Goal: Information Seeking & Learning: Learn about a topic

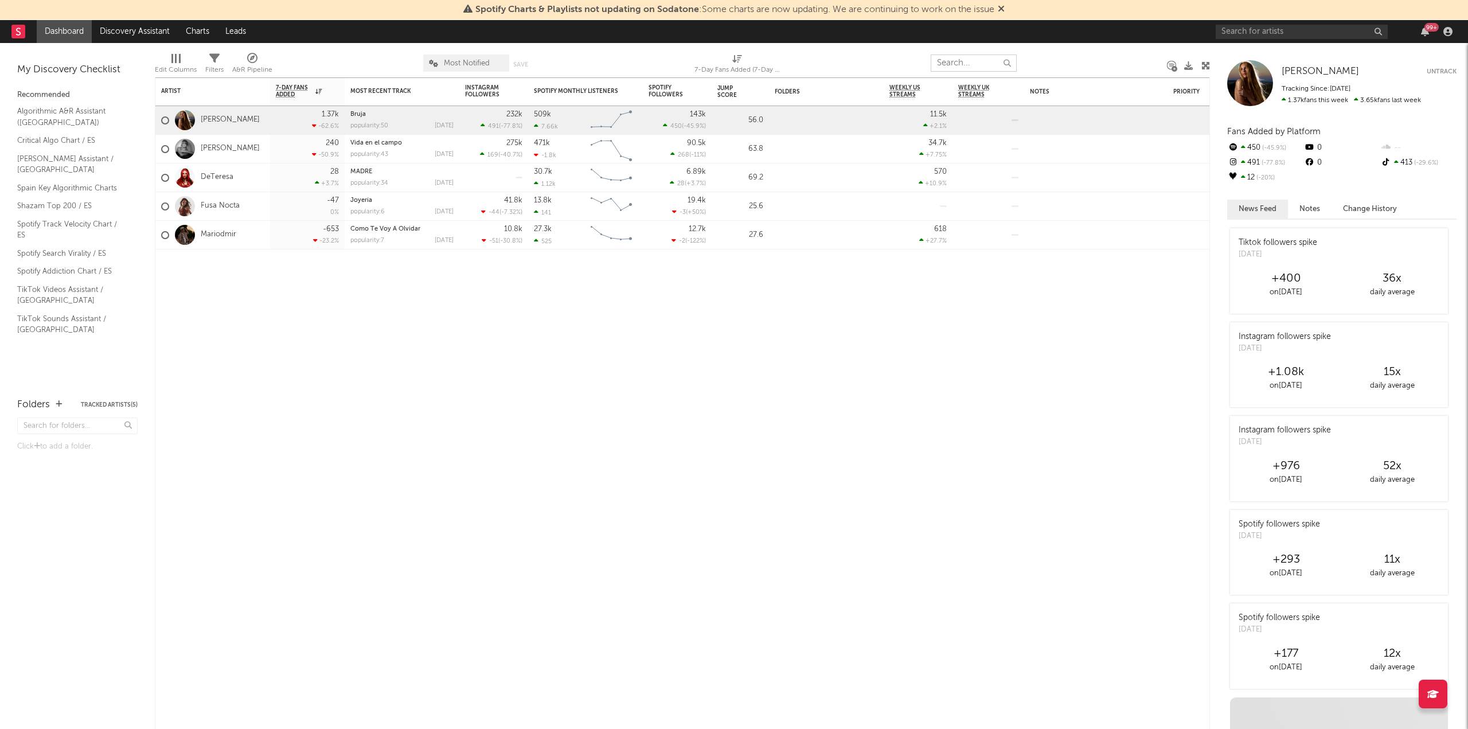
click at [964, 69] on input "text" at bounding box center [974, 62] width 86 height 17
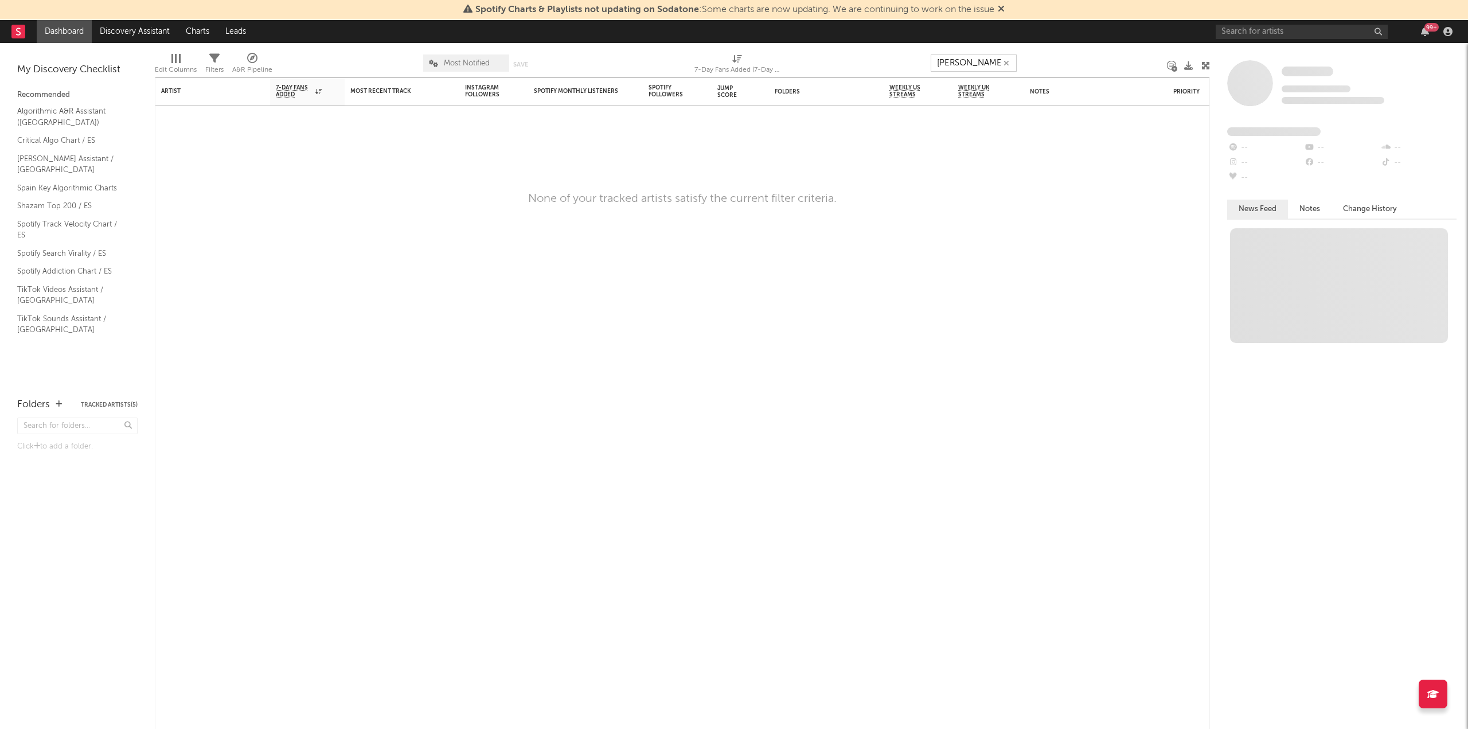
type input "[PERSON_NAME]"
click at [1236, 26] on input "text" at bounding box center [1302, 32] width 172 height 14
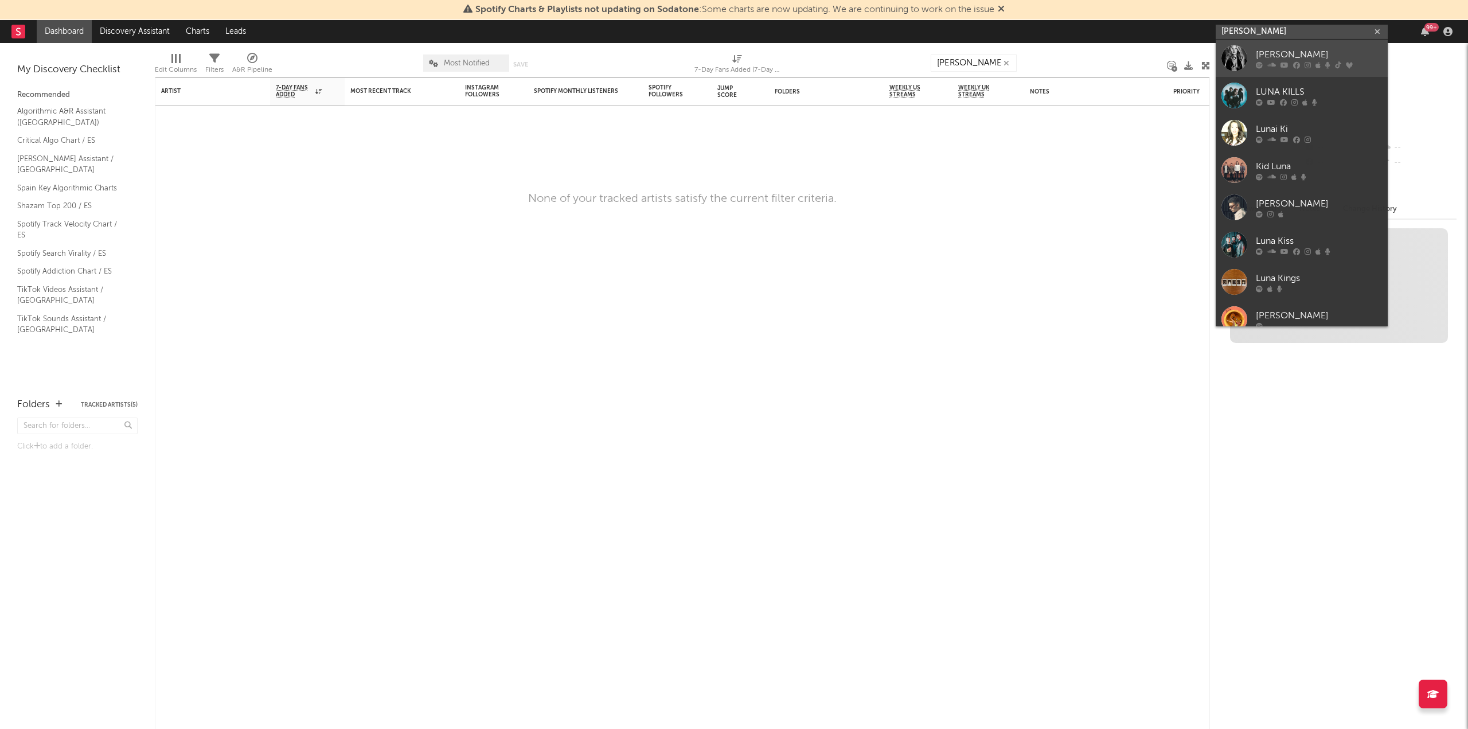
type input "[PERSON_NAME]"
click at [1325, 63] on icon at bounding box center [1327, 64] width 5 height 7
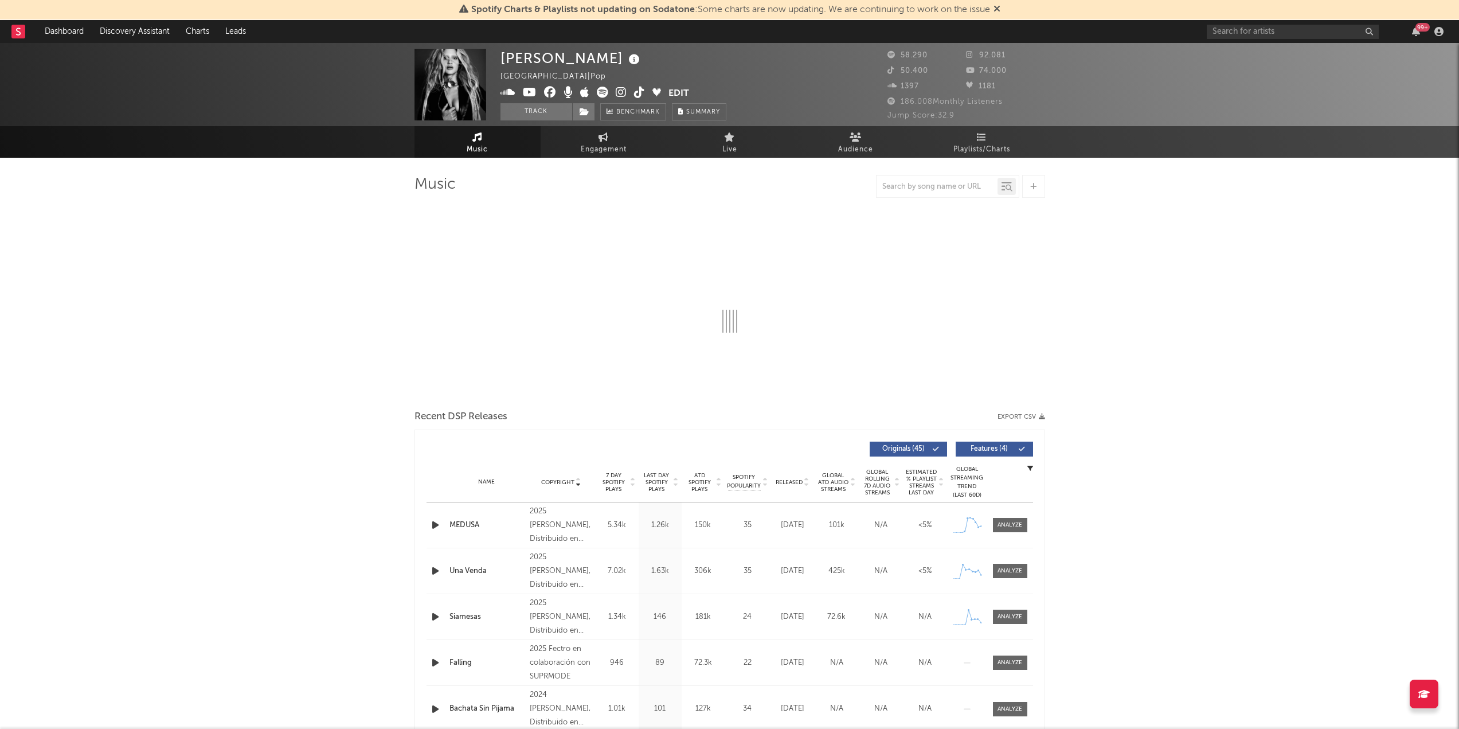
select select "6m"
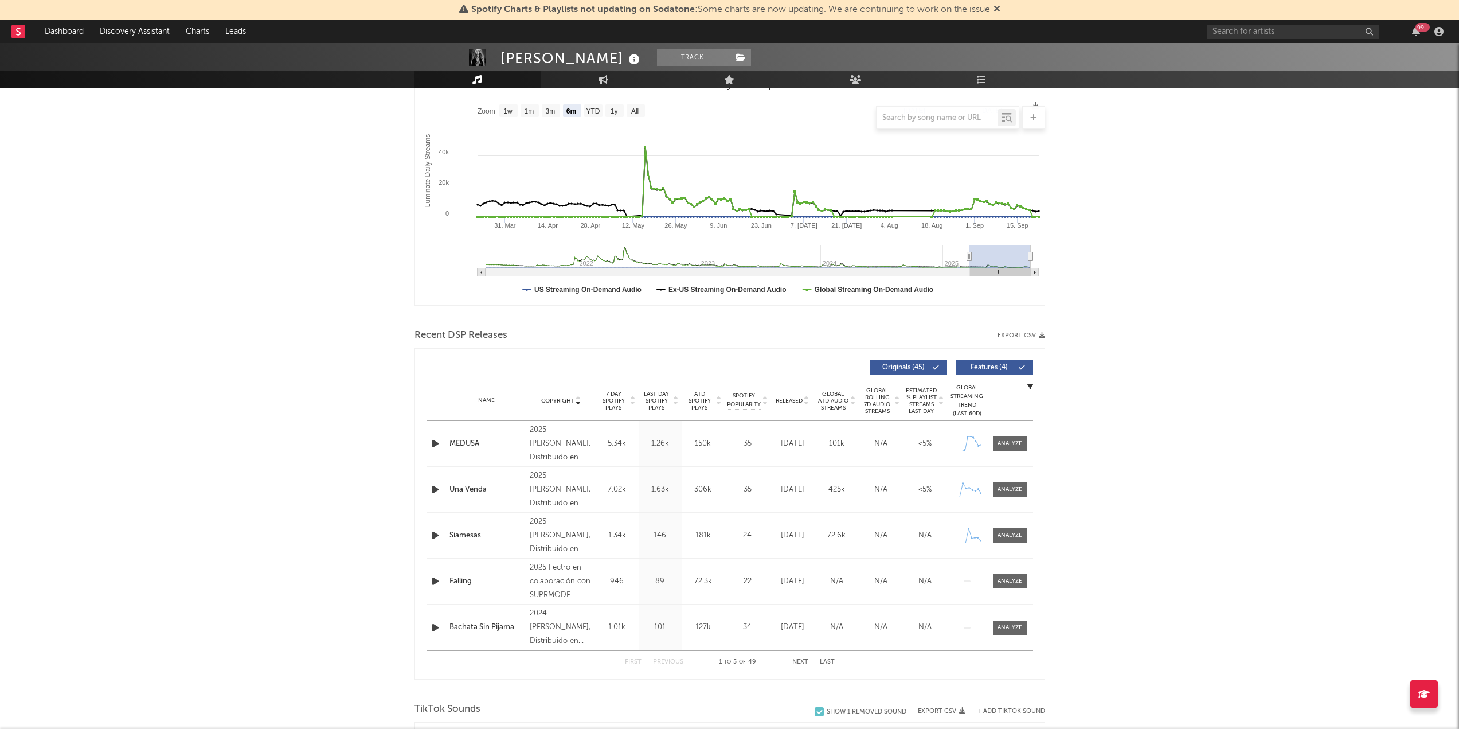
scroll to position [229, 0]
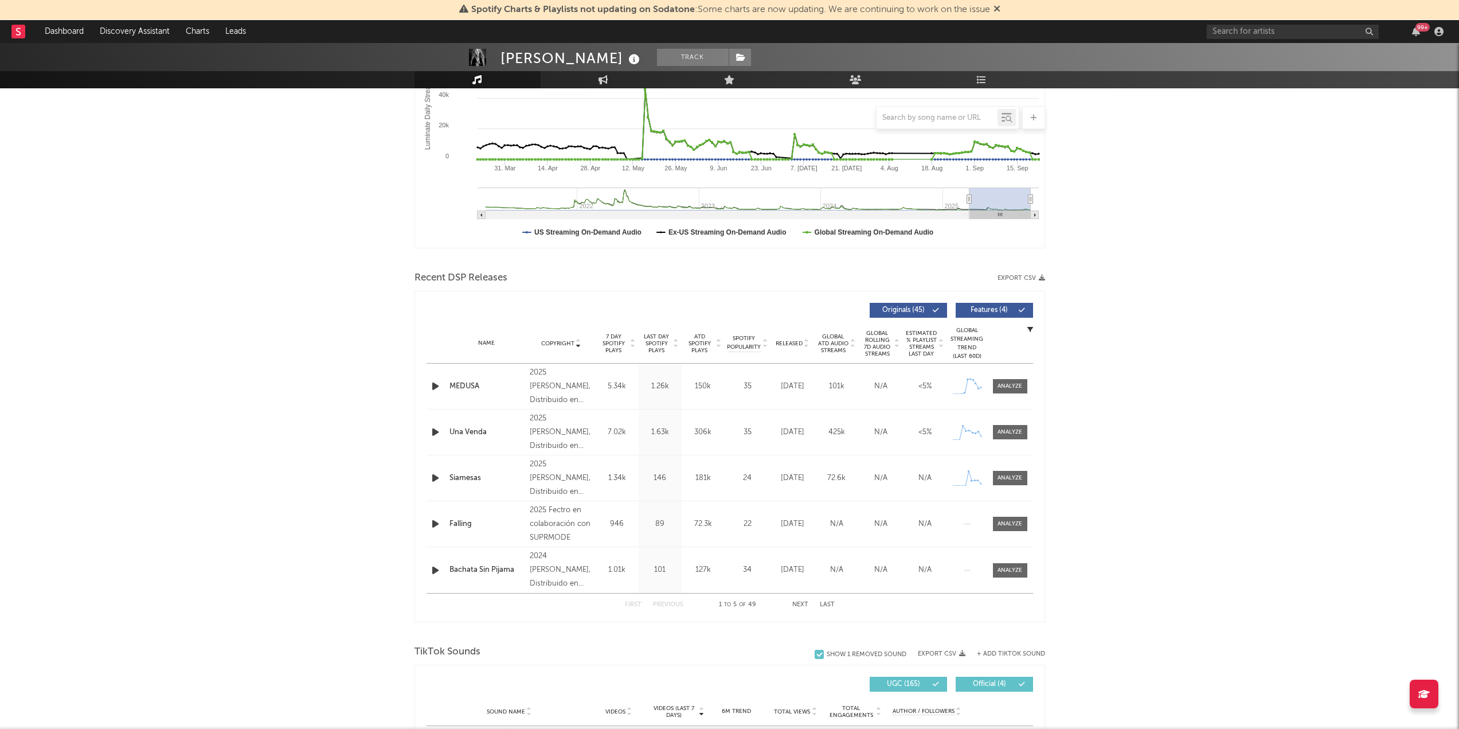
click at [800, 604] on button "Next" at bounding box center [800, 604] width 16 height 6
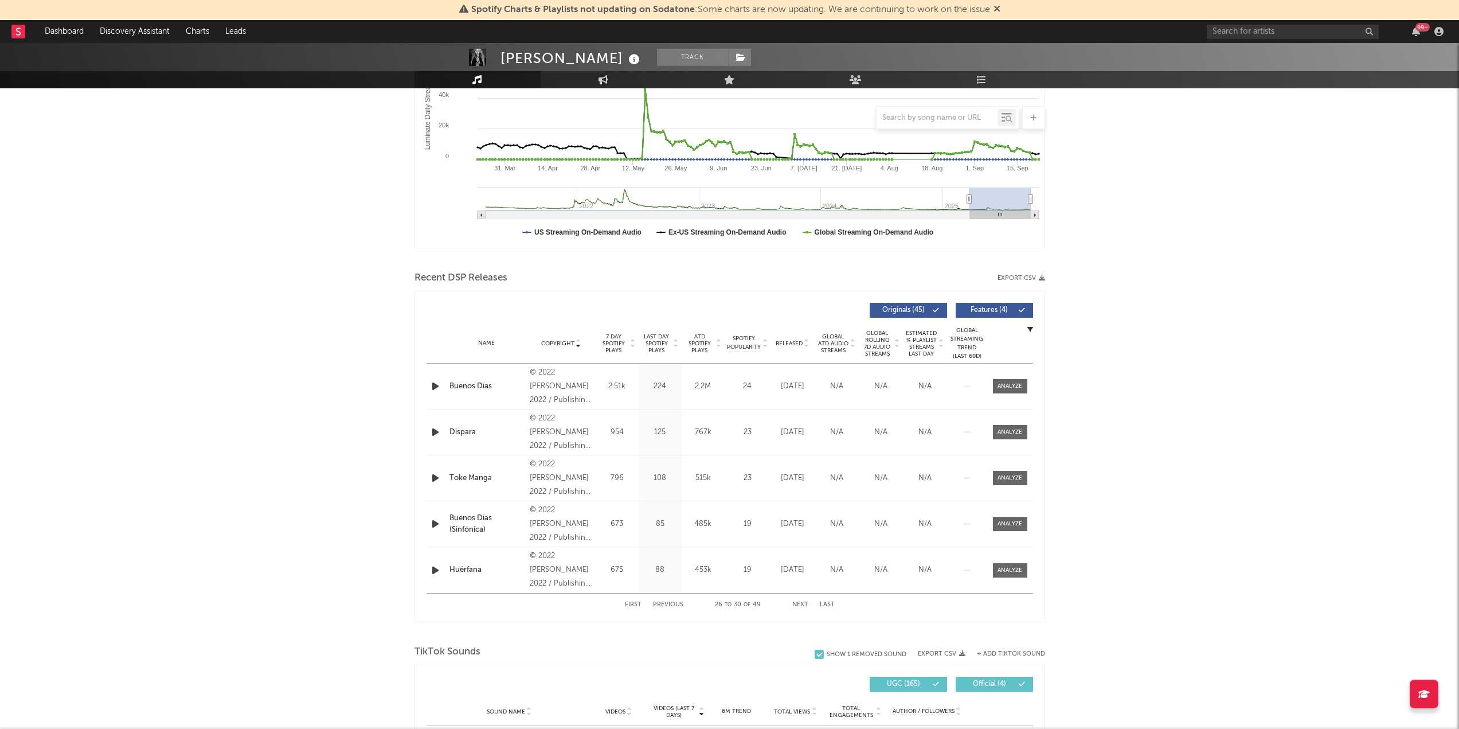
click at [800, 604] on button "Next" at bounding box center [800, 604] width 16 height 6
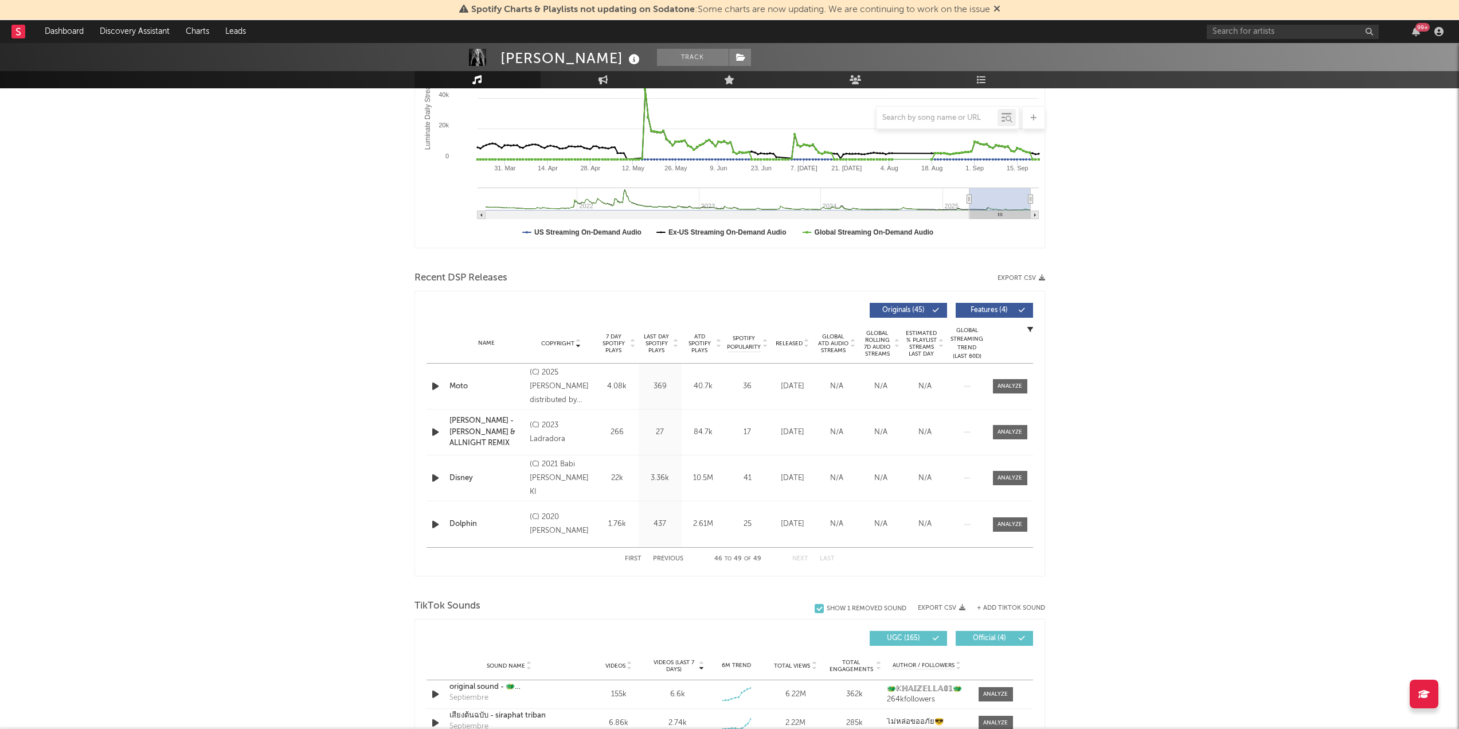
click at [799, 556] on div "First Previous 46 to 49 of 49 Next Last" at bounding box center [730, 559] width 210 height 22
click at [668, 554] on div "First Previous 46 to 49 of 49 Next Last" at bounding box center [730, 559] width 210 height 22
click at [621, 555] on div "First Previous 46 to 49 of 49 Next Last" at bounding box center [730, 558] width 607 height 23
click at [627, 557] on button "First" at bounding box center [633, 559] width 17 height 6
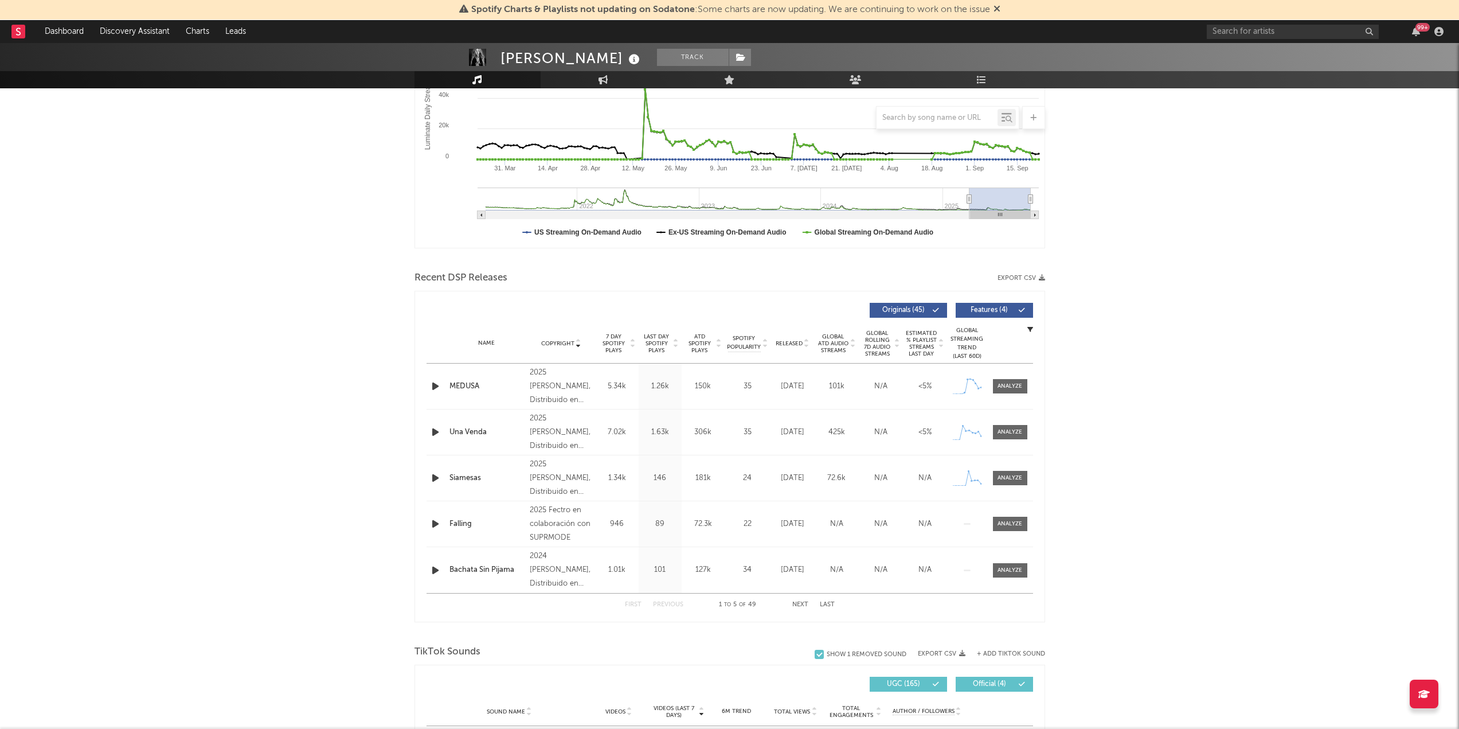
click at [804, 602] on button "Next" at bounding box center [800, 604] width 16 height 6
click at [803, 604] on button "Next" at bounding box center [800, 604] width 16 height 6
click at [801, 601] on div "First Previous 11 to 15 of 49 Next Last" at bounding box center [730, 604] width 210 height 22
click at [800, 609] on div "First Previous 11 to 15 of 49 Next Last" at bounding box center [730, 604] width 210 height 22
click at [800, 604] on button "Next" at bounding box center [800, 604] width 16 height 6
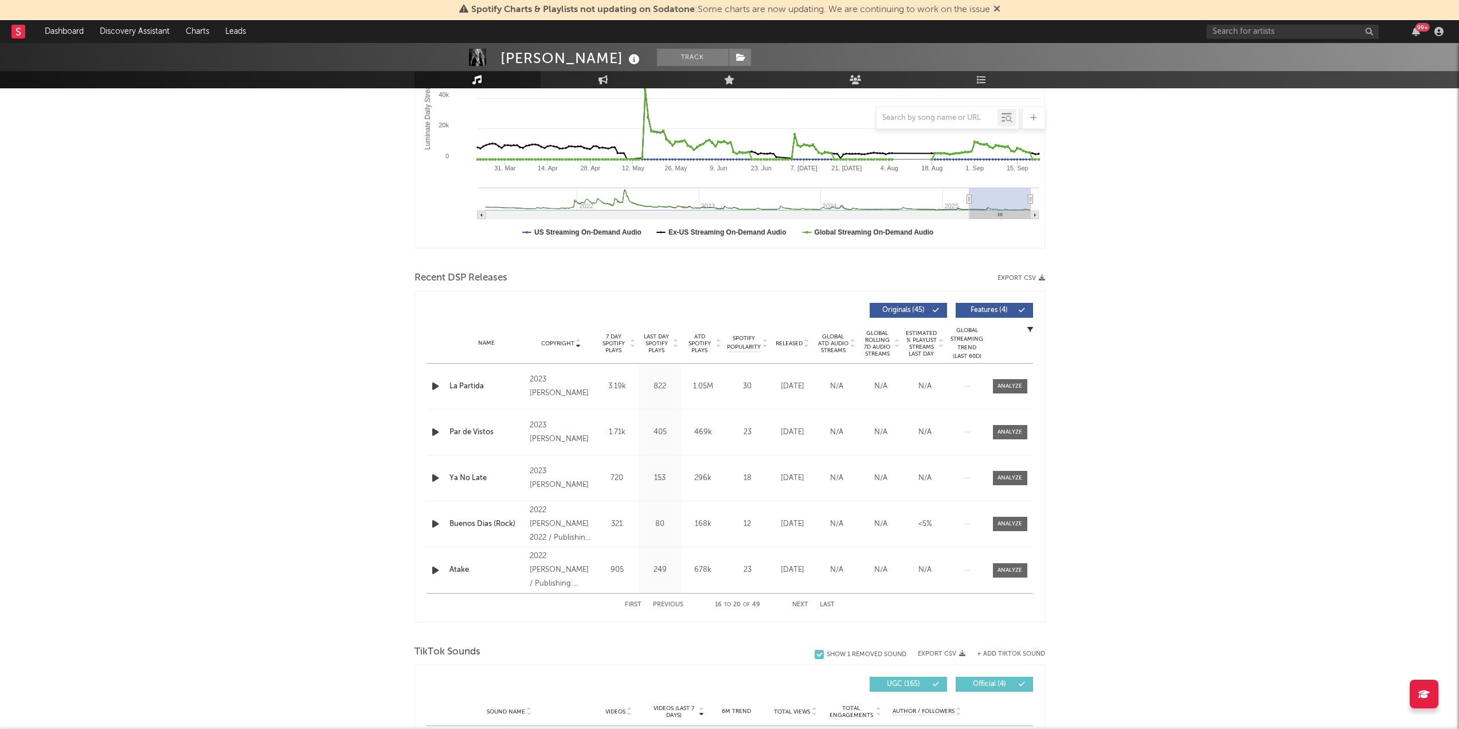
click at [801, 605] on button "Next" at bounding box center [800, 604] width 16 height 6
click at [803, 603] on button "Next" at bounding box center [800, 604] width 16 height 6
click at [796, 603] on button "Next" at bounding box center [800, 604] width 16 height 6
click at [802, 604] on button "Next" at bounding box center [800, 604] width 16 height 6
click at [1009, 571] on div at bounding box center [1010, 570] width 25 height 9
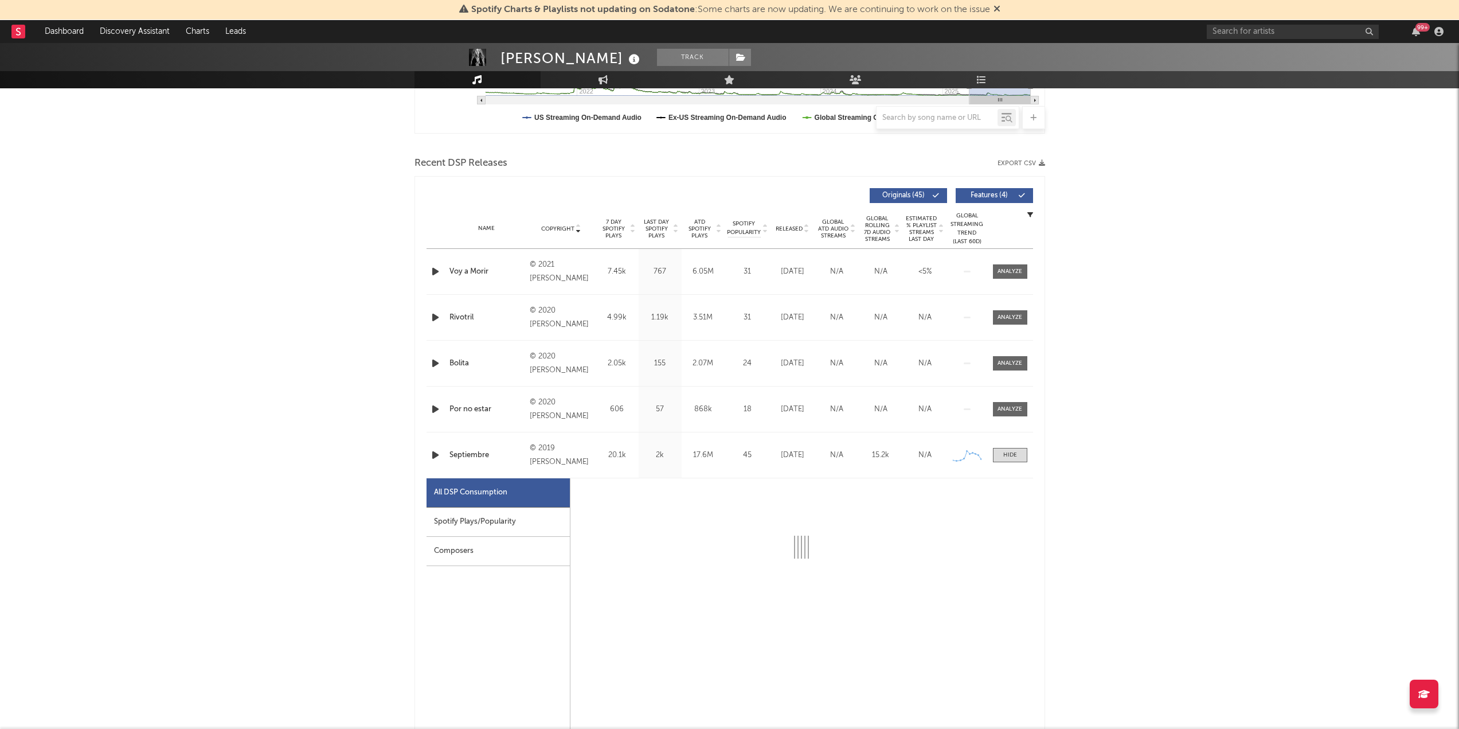
select select "6m"
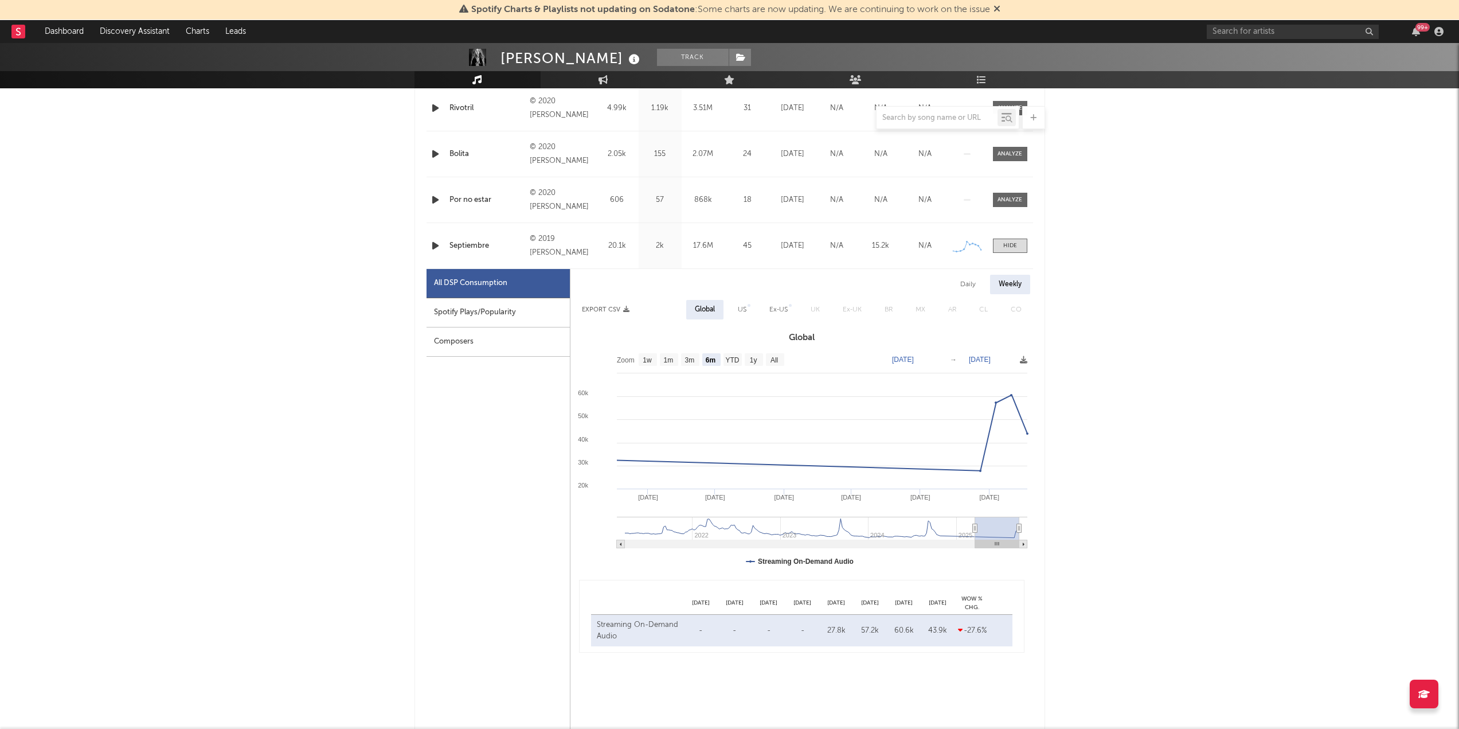
scroll to position [573, 0]
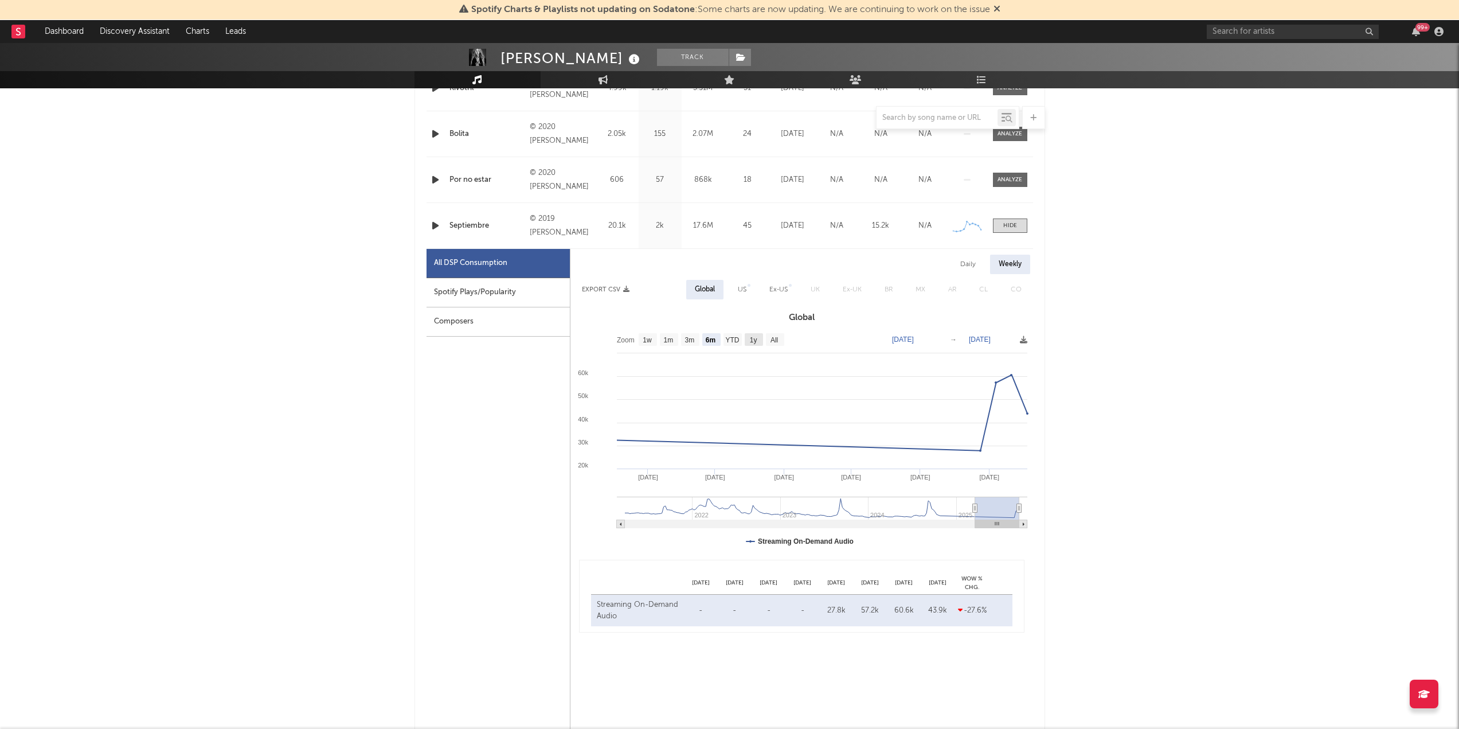
click at [757, 342] on text "1y" at bounding box center [752, 340] width 7 height 8
select select "1y"
click at [672, 342] on text "1m" at bounding box center [672, 340] width 10 height 8
select select "1m"
click at [913, 338] on text "[DATE]" at bounding box center [902, 339] width 22 height 8
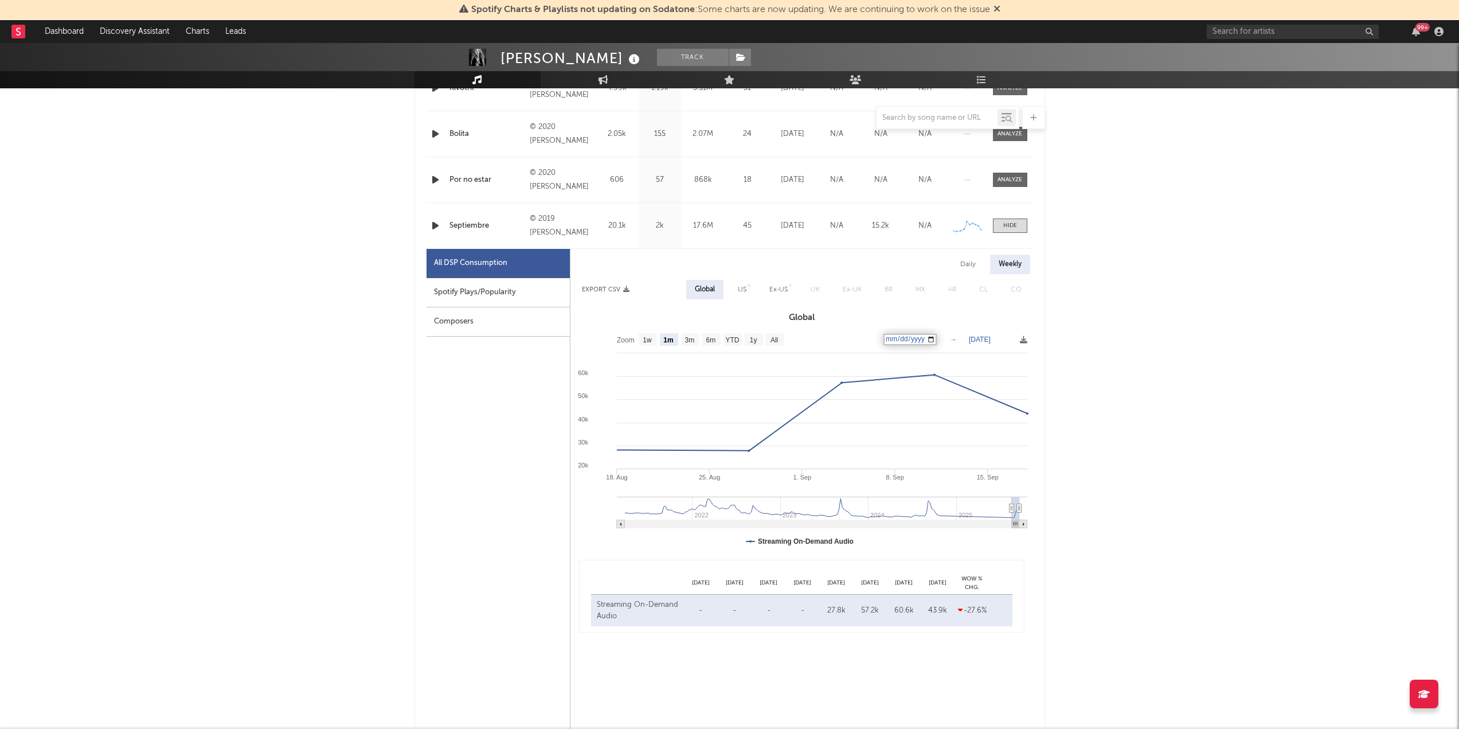
click at [937, 340] on input "[DATE]" at bounding box center [910, 339] width 53 height 11
click at [991, 342] on text "[DATE]" at bounding box center [980, 339] width 22 height 8
click at [1014, 337] on input "[DATE]" at bounding box center [987, 339] width 53 height 11
click at [1290, 406] on div "[PERSON_NAME] Track [GEOGRAPHIC_DATA] | Pop Edit Track Benchmark Summary 58.290…" at bounding box center [729, 608] width 1459 height 2277
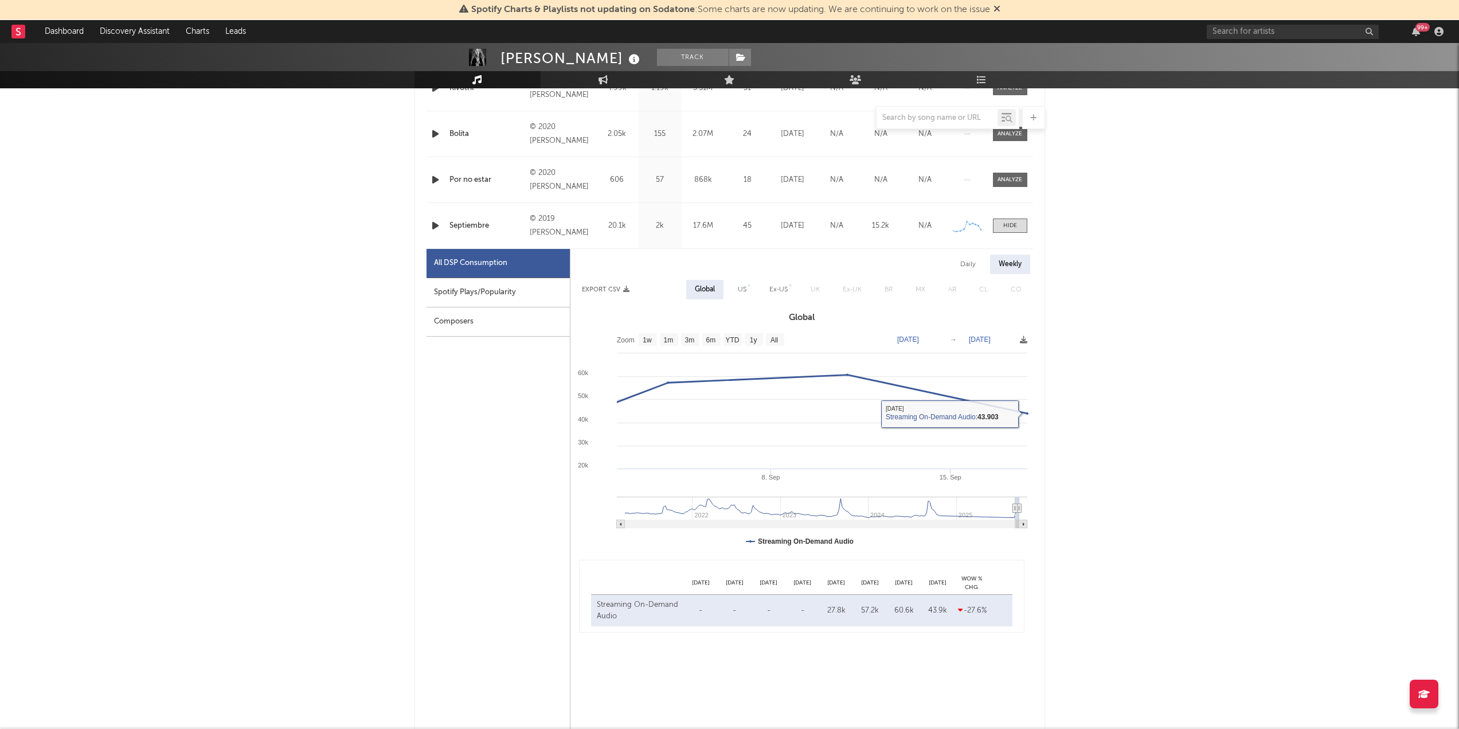
click at [919, 342] on text "[DATE]" at bounding box center [908, 339] width 22 height 8
click at [940, 339] on input "[DATE]" at bounding box center [913, 339] width 53 height 11
type input "[DATE]"
click at [991, 340] on text "[DATE]" at bounding box center [980, 339] width 22 height 8
click at [1014, 342] on input "[DATE]" at bounding box center [986, 339] width 53 height 11
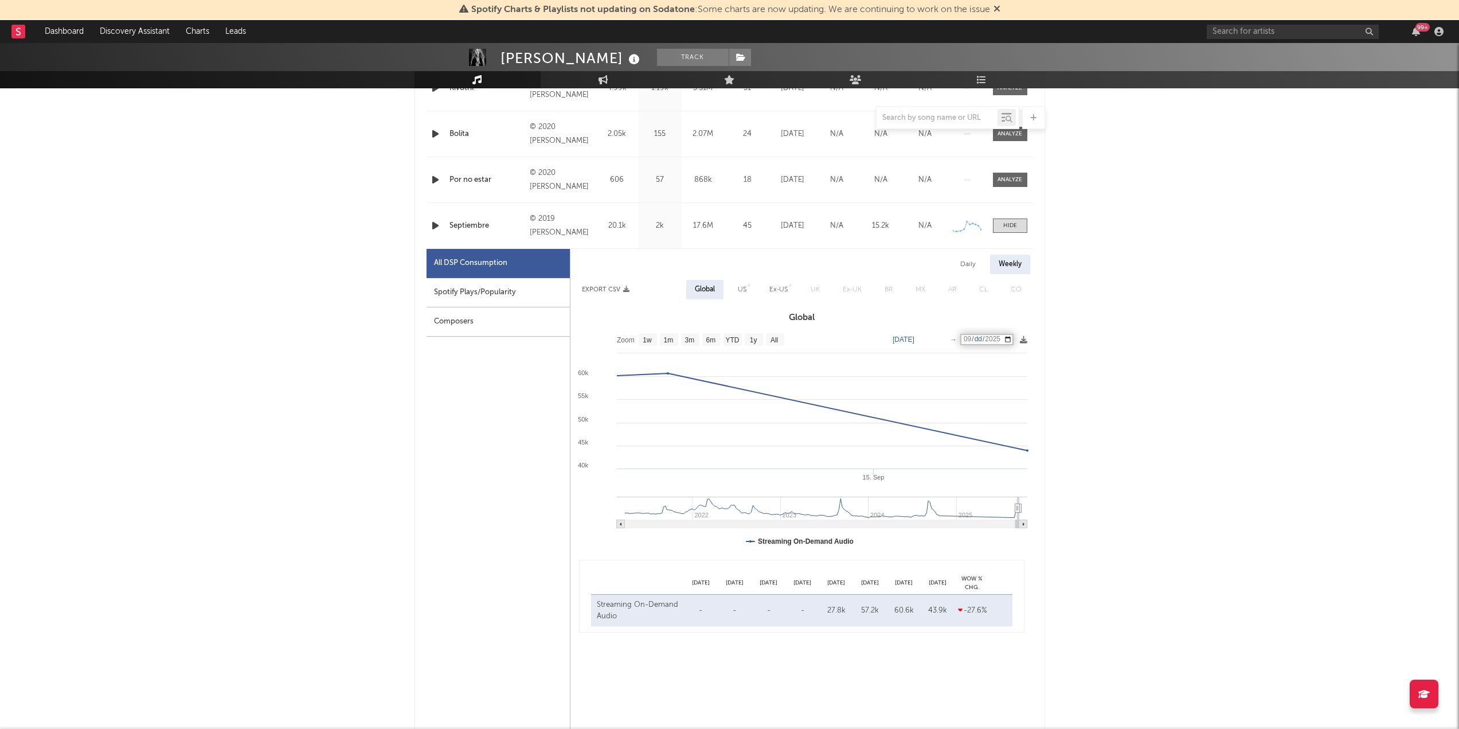
click at [1179, 415] on div "[PERSON_NAME] Track [GEOGRAPHIC_DATA] | Pop Edit Track Benchmark Summary 58.290…" at bounding box center [729, 608] width 1459 height 2277
click at [711, 336] on text "6m" at bounding box center [711, 340] width 10 height 8
select select "6m"
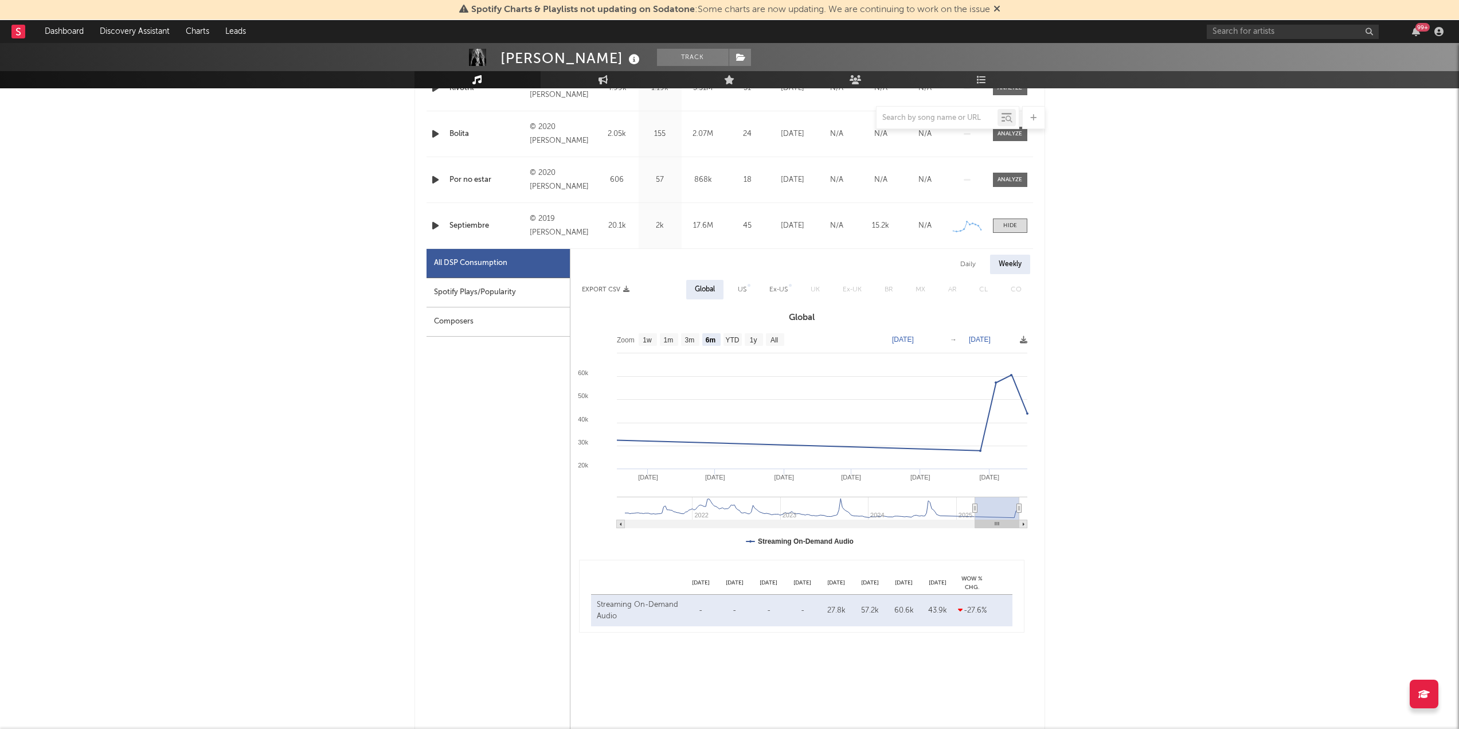
click at [726, 342] on text "YTD" at bounding box center [732, 340] width 14 height 8
select select "YTD"
click at [691, 342] on text "3m" at bounding box center [690, 340] width 10 height 8
select select "3m"
click at [752, 343] on text "1y" at bounding box center [752, 340] width 7 height 8
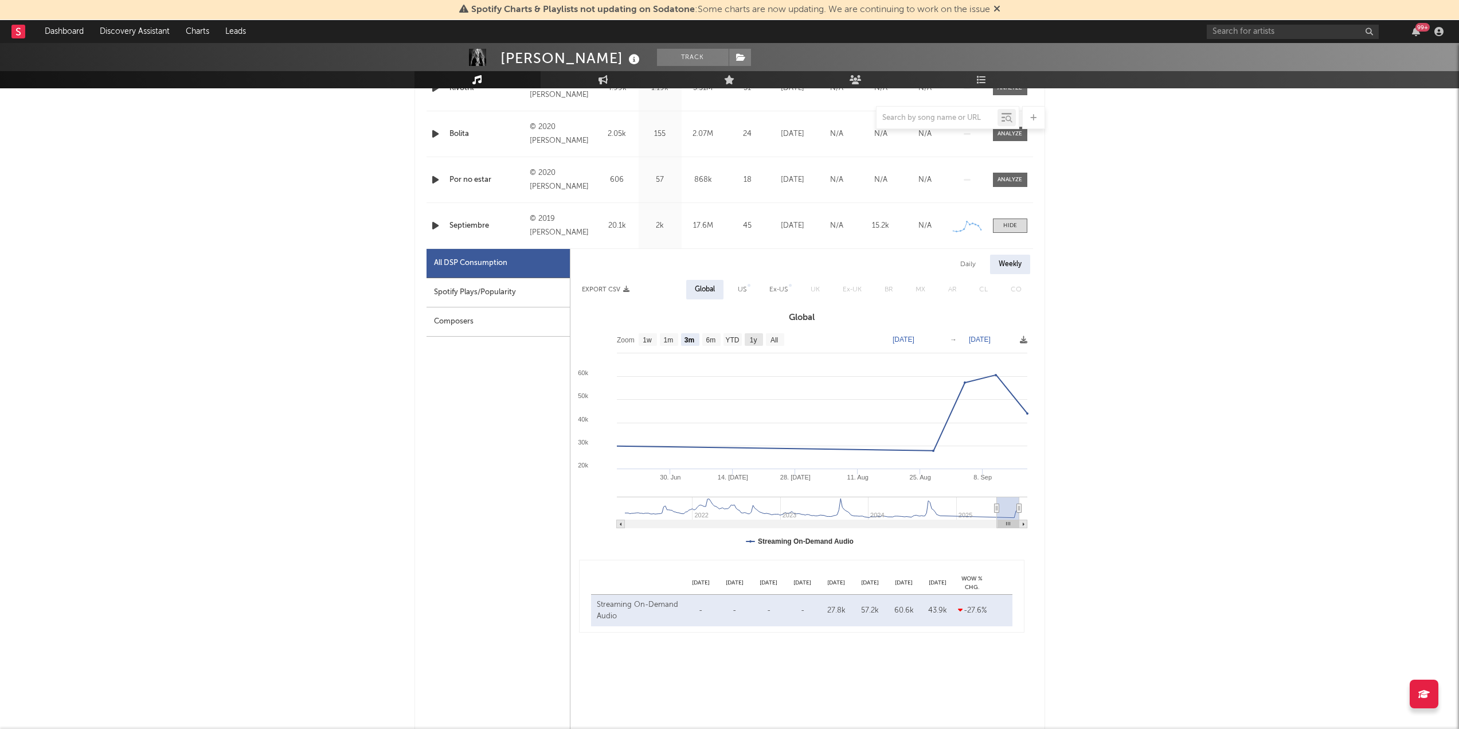
select select "1y"
click at [456, 291] on div "Spotify Plays/Popularity" at bounding box center [498, 292] width 143 height 29
select select "1y"
select select "1w"
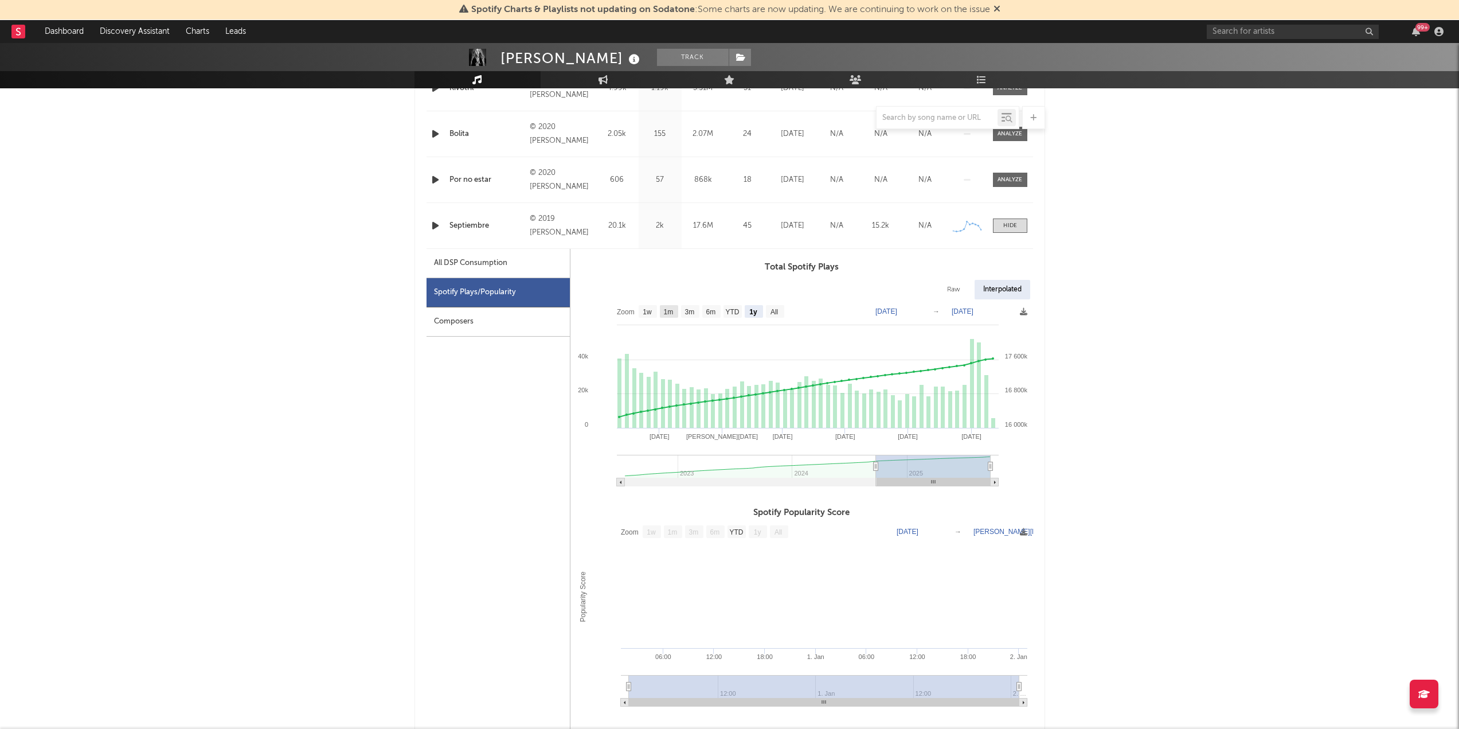
click at [675, 312] on rect at bounding box center [669, 311] width 18 height 13
select select "1m"
type input "[DATE]"
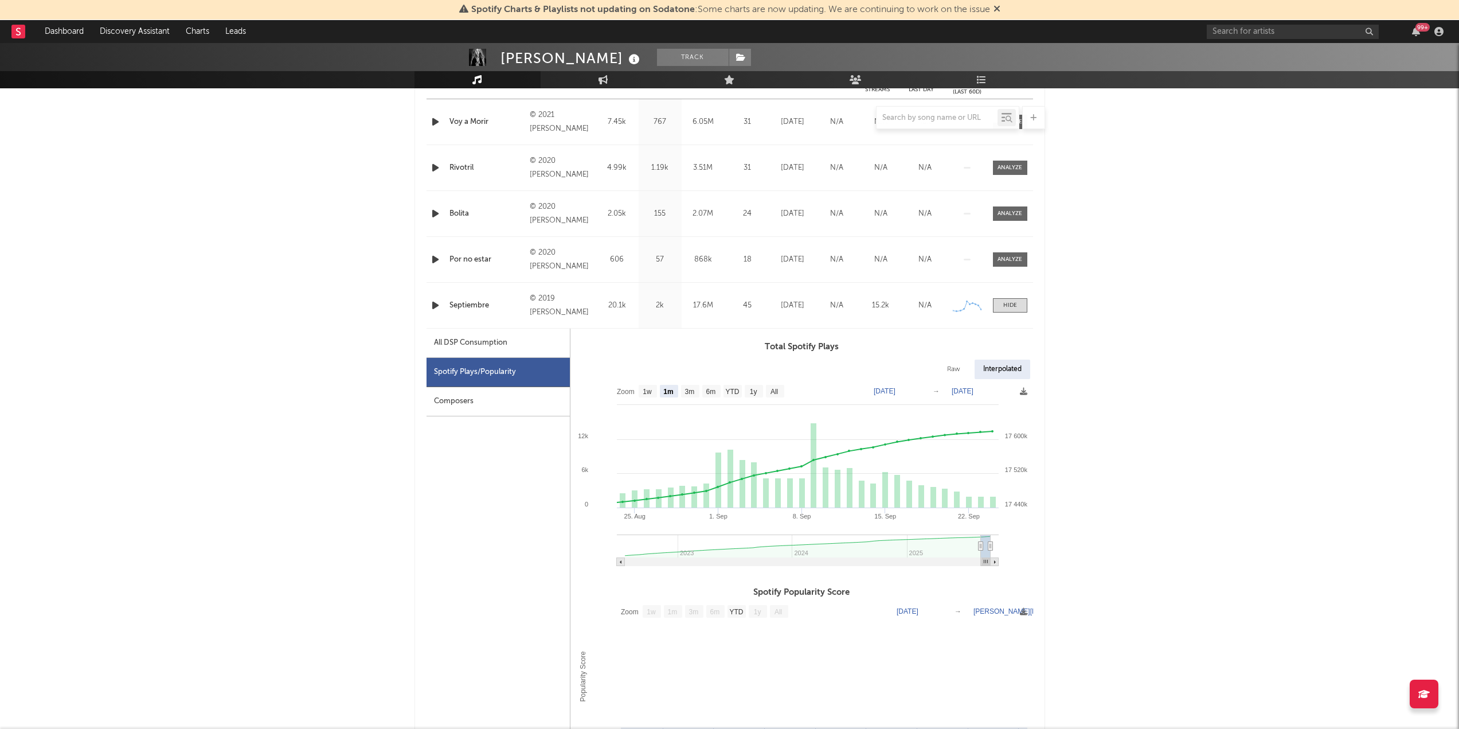
scroll to position [459, 0]
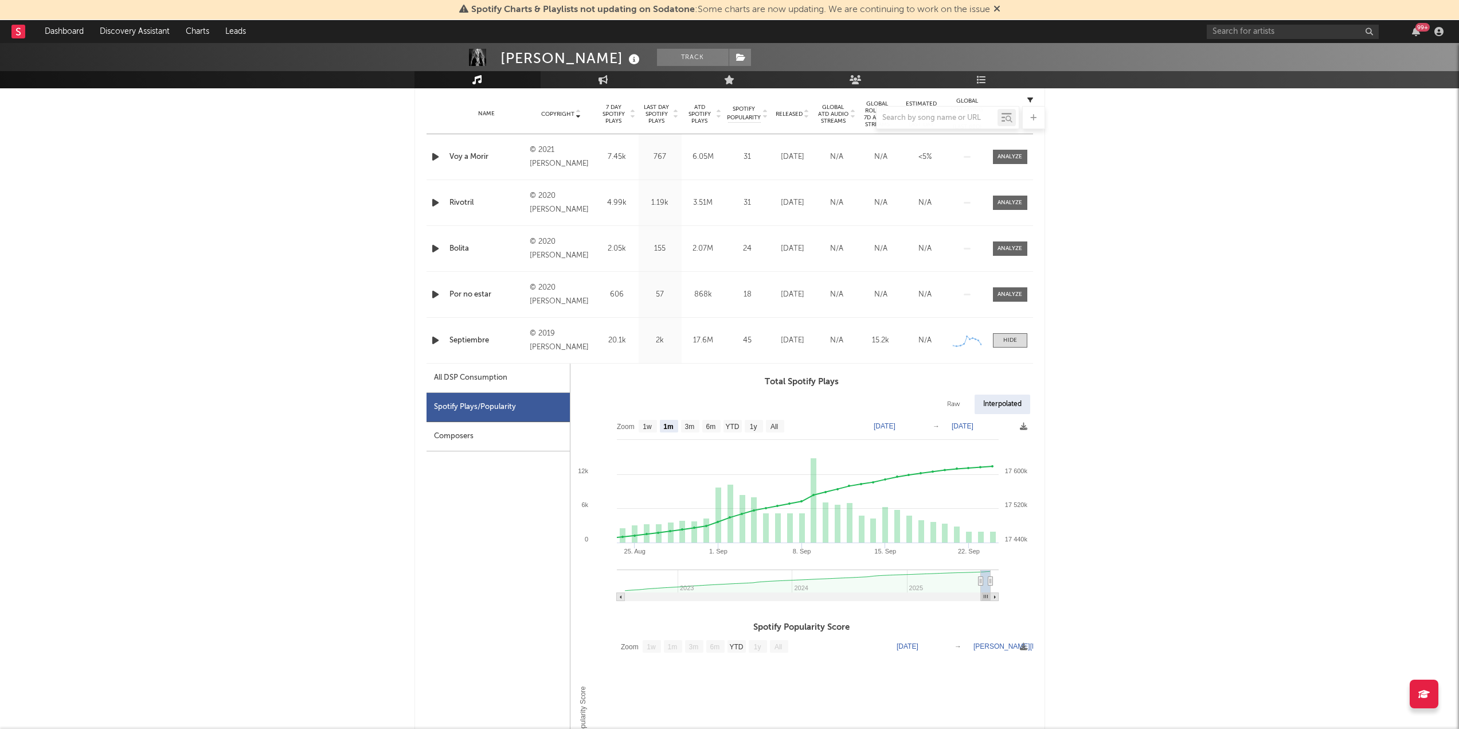
click at [467, 439] on div "Composers" at bounding box center [498, 436] width 143 height 29
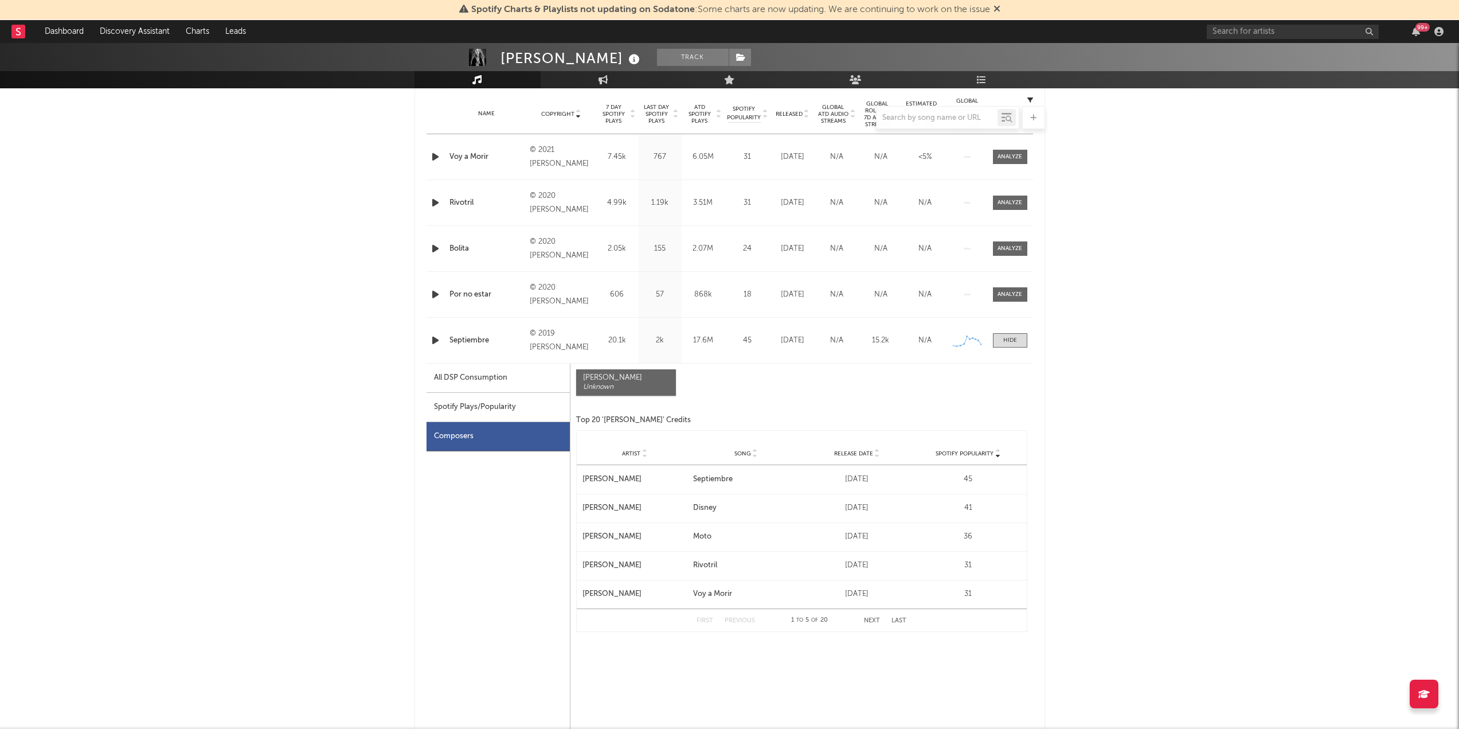
click at [480, 404] on div "Spotify Plays/Popularity" at bounding box center [498, 407] width 143 height 29
select select "All"
select select "1w"
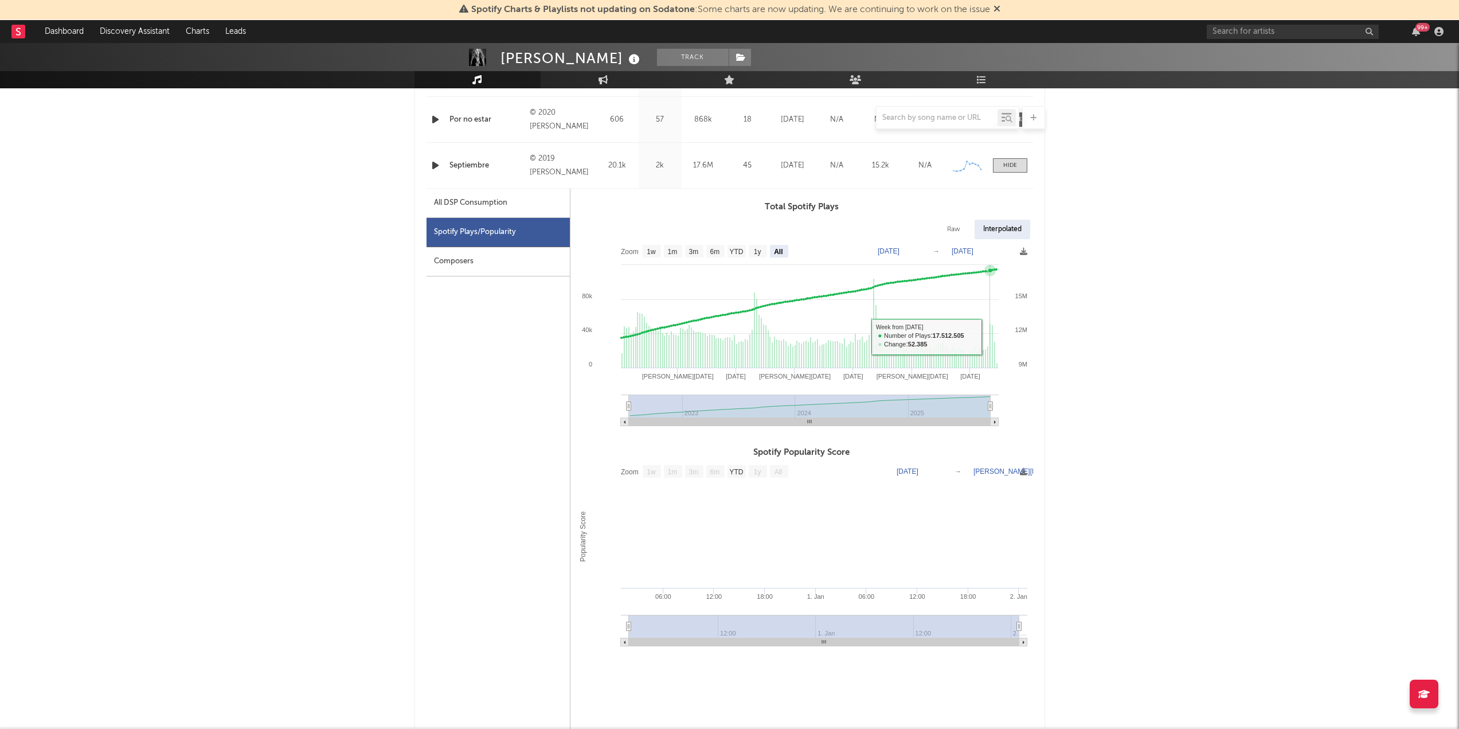
scroll to position [573, 0]
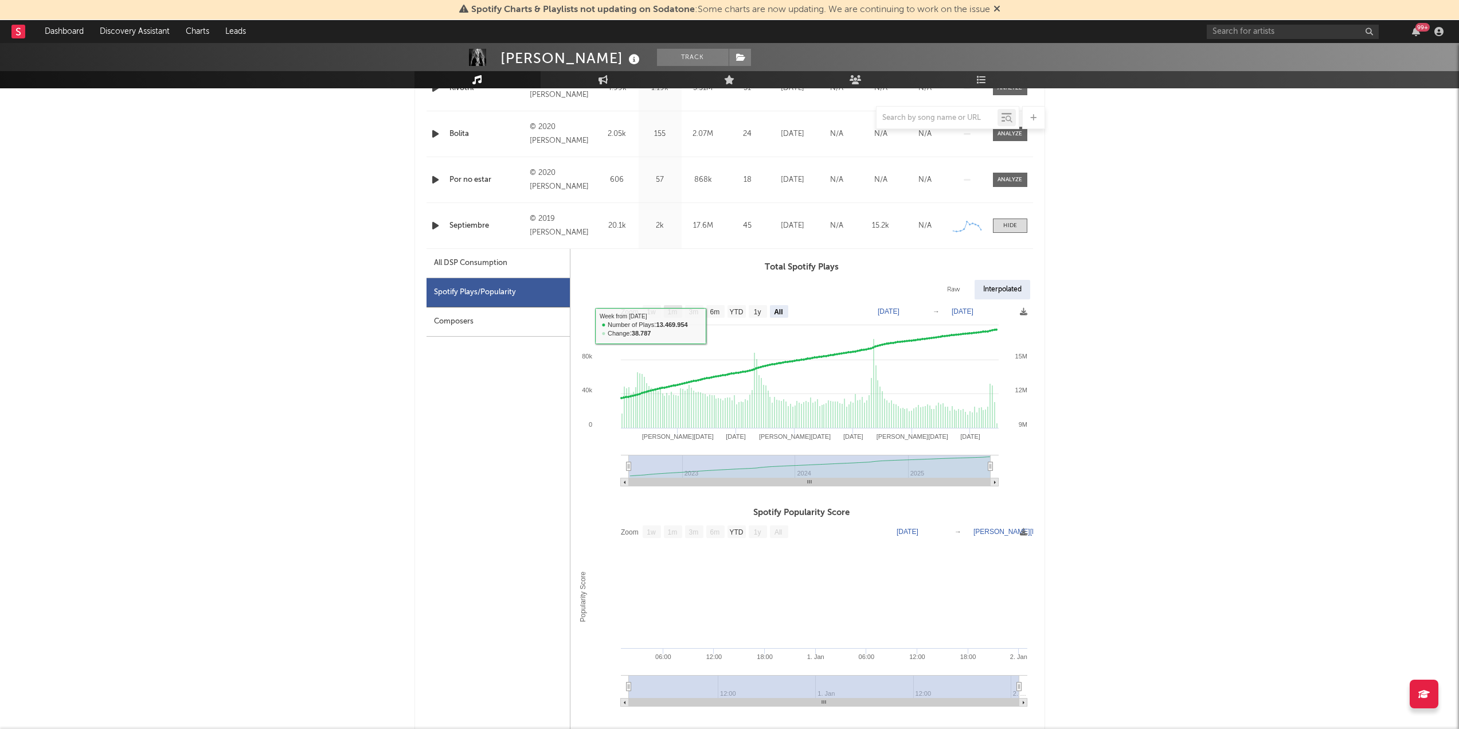
click at [673, 315] on text "1m" at bounding box center [672, 312] width 10 height 8
select select "1m"
type input "[DATE]"
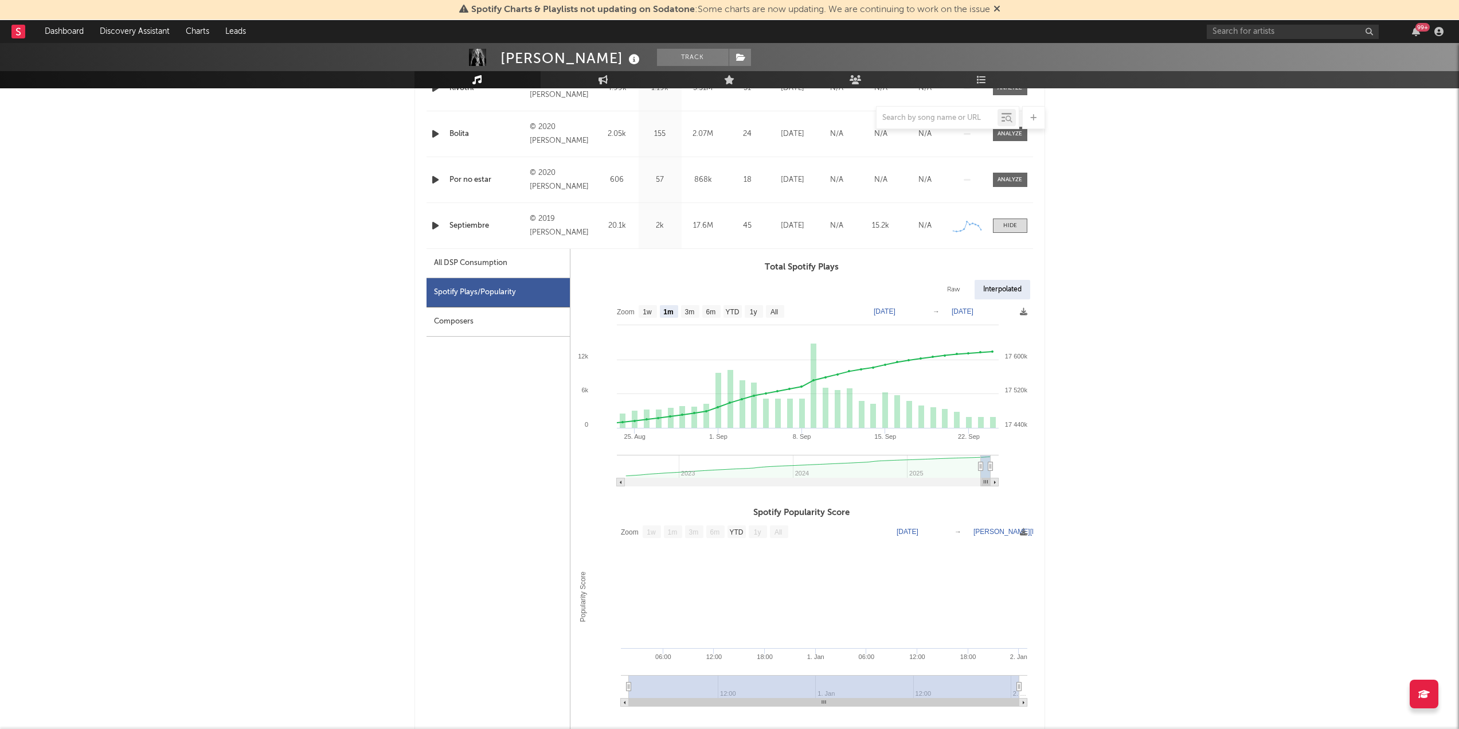
click at [690, 534] on text "3m" at bounding box center [694, 532] width 10 height 8
click at [734, 529] on text "YTD" at bounding box center [736, 532] width 14 height 8
select select "YTD"
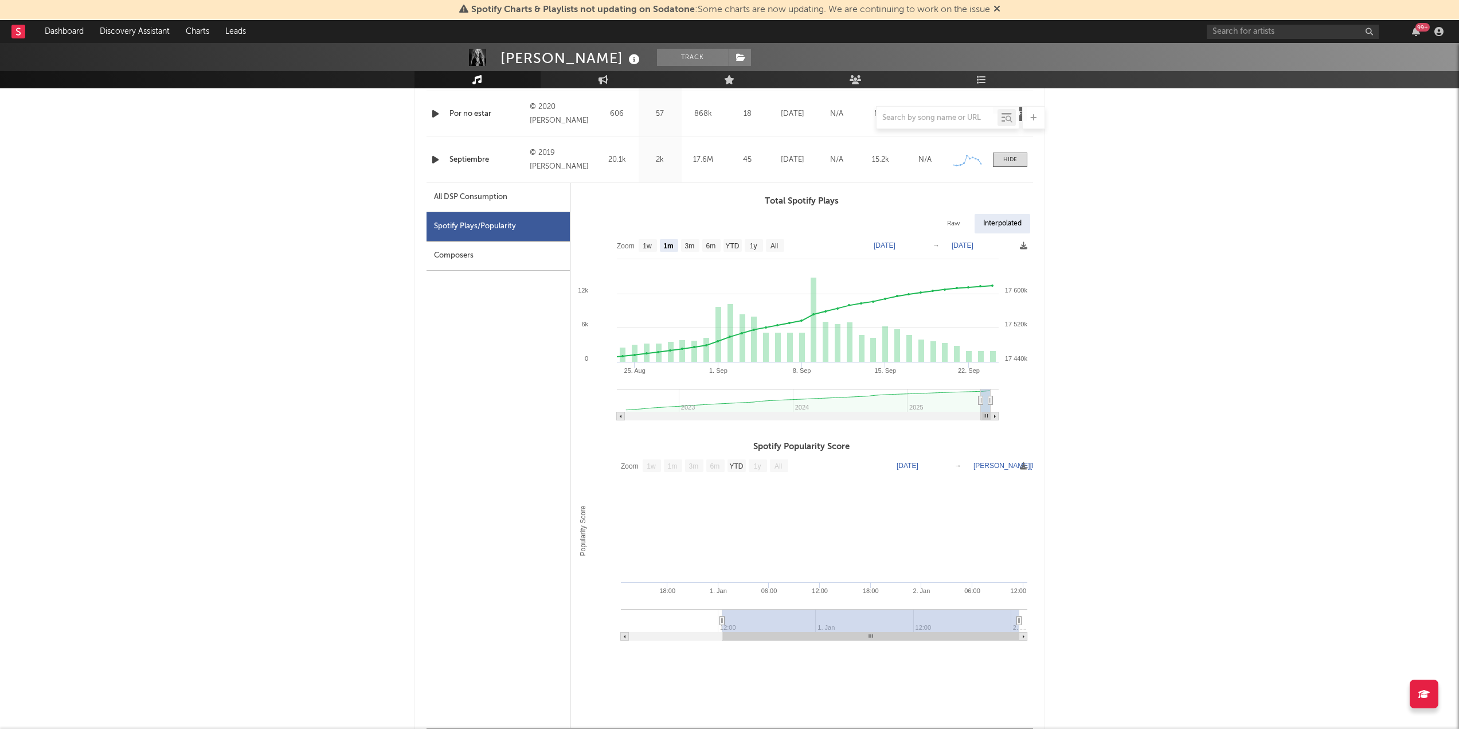
scroll to position [688, 0]
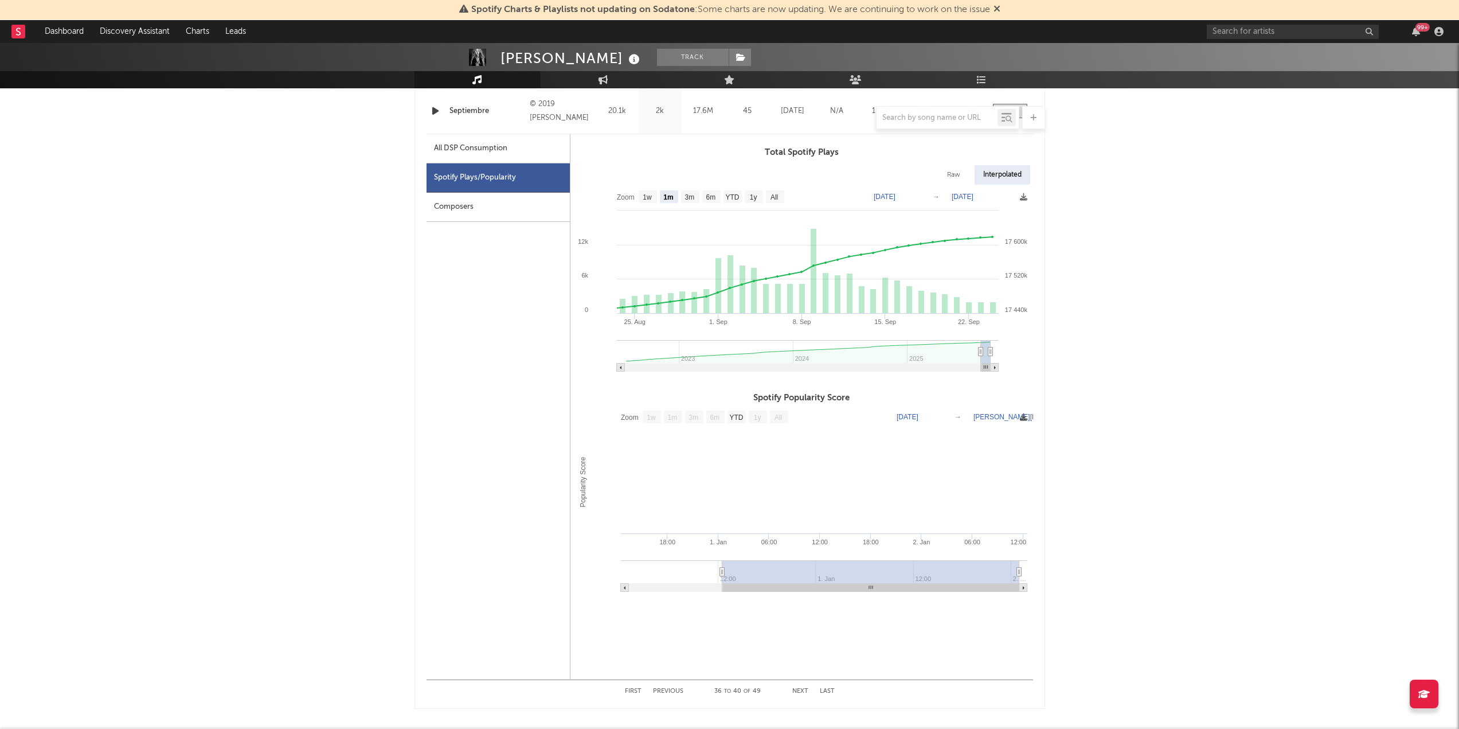
click at [1027, 423] on span at bounding box center [1023, 418] width 7 height 14
click at [962, 460] on span "Download as PNG" at bounding box center [972, 454] width 115 height 19
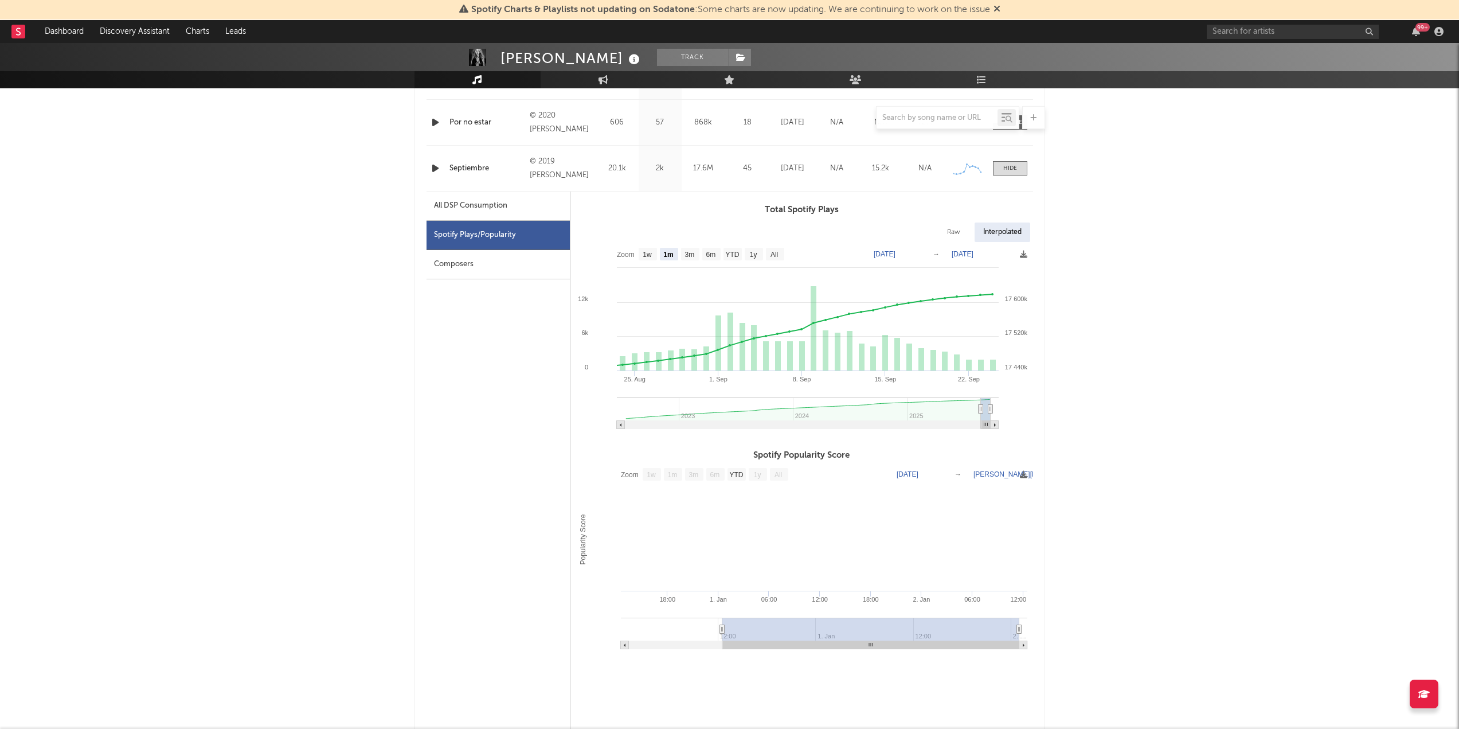
scroll to position [573, 0]
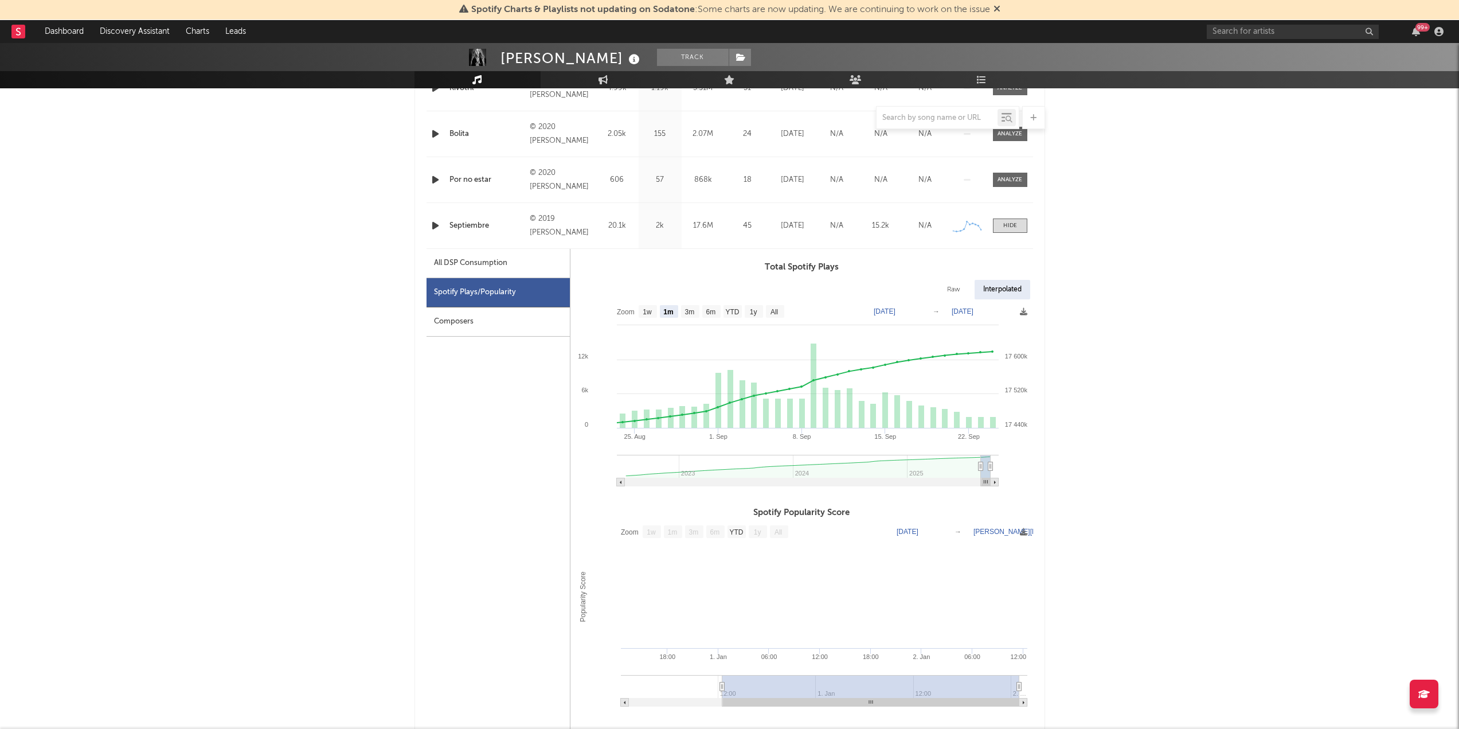
click at [958, 286] on div "Raw" at bounding box center [954, 289] width 30 height 19
select select "1m"
click at [1009, 285] on div "Interpolated" at bounding box center [1002, 289] width 55 height 19
select select "1m"
click at [502, 266] on div "All DSP Consumption" at bounding box center [470, 263] width 73 height 14
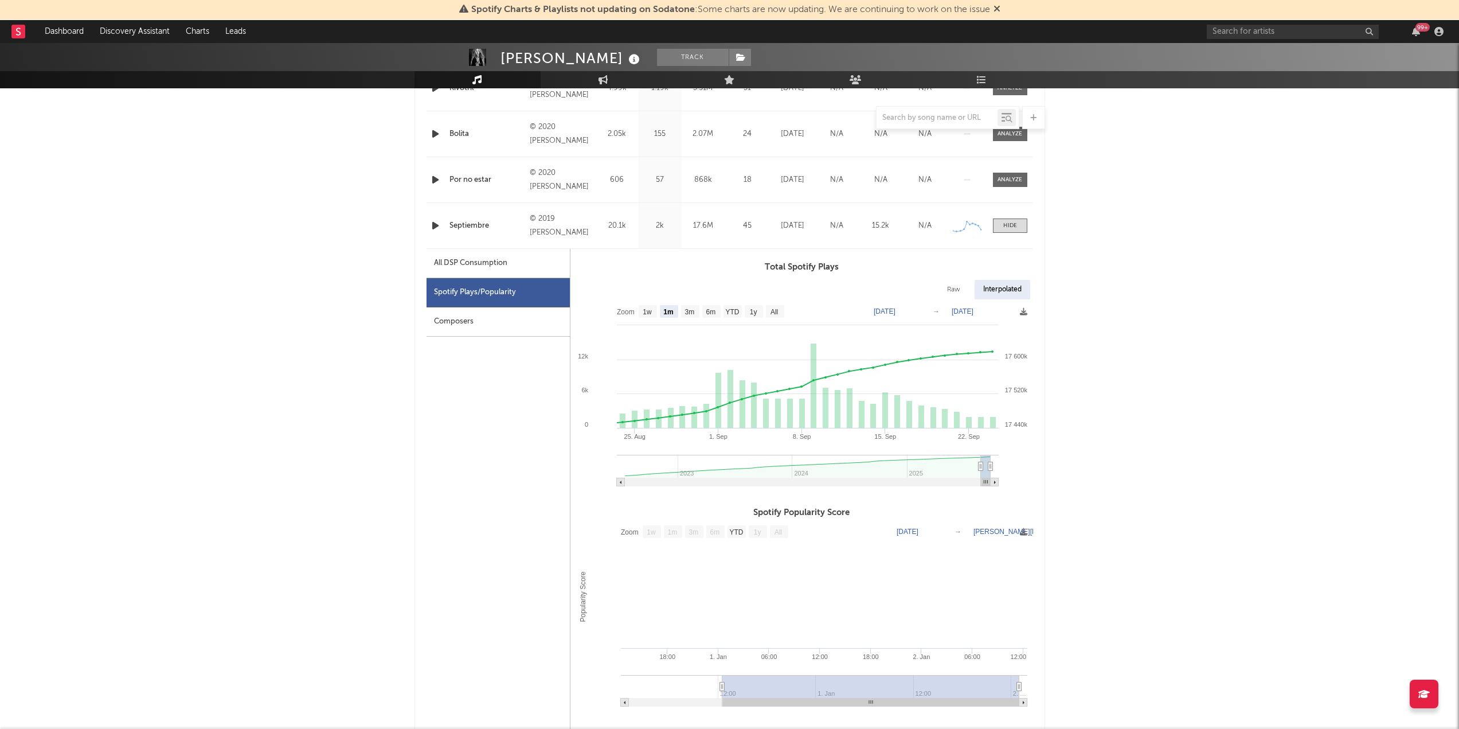
select select "1m"
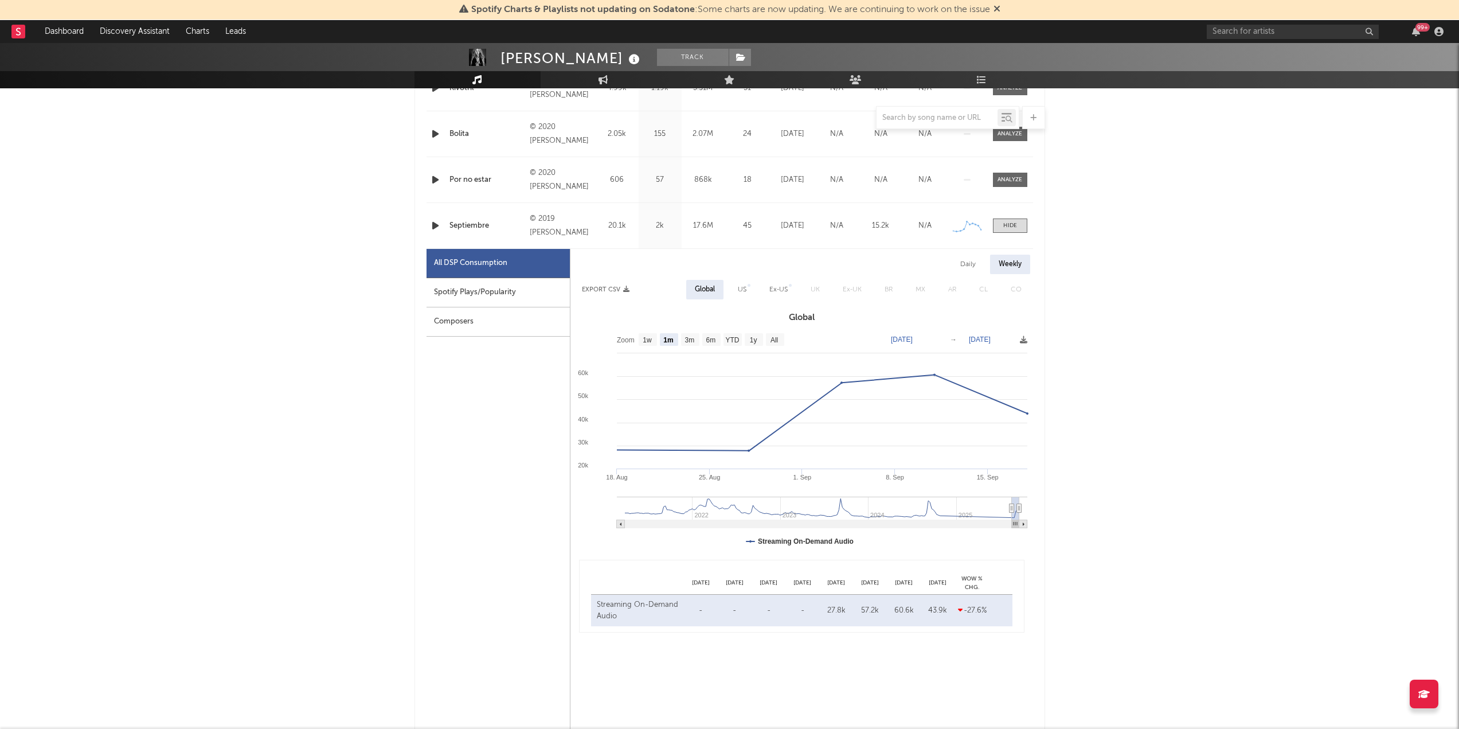
drag, startPoint x: 1019, startPoint y: 508, endPoint x: 1041, endPoint y: 508, distance: 22.4
click at [1045, 508] on div "Copyright Copyright 7 Day Spotify Plays Last Day Spotify Plays ATD Spotify Play…" at bounding box center [730, 385] width 631 height 877
type input "[DATE]"
select select "6m"
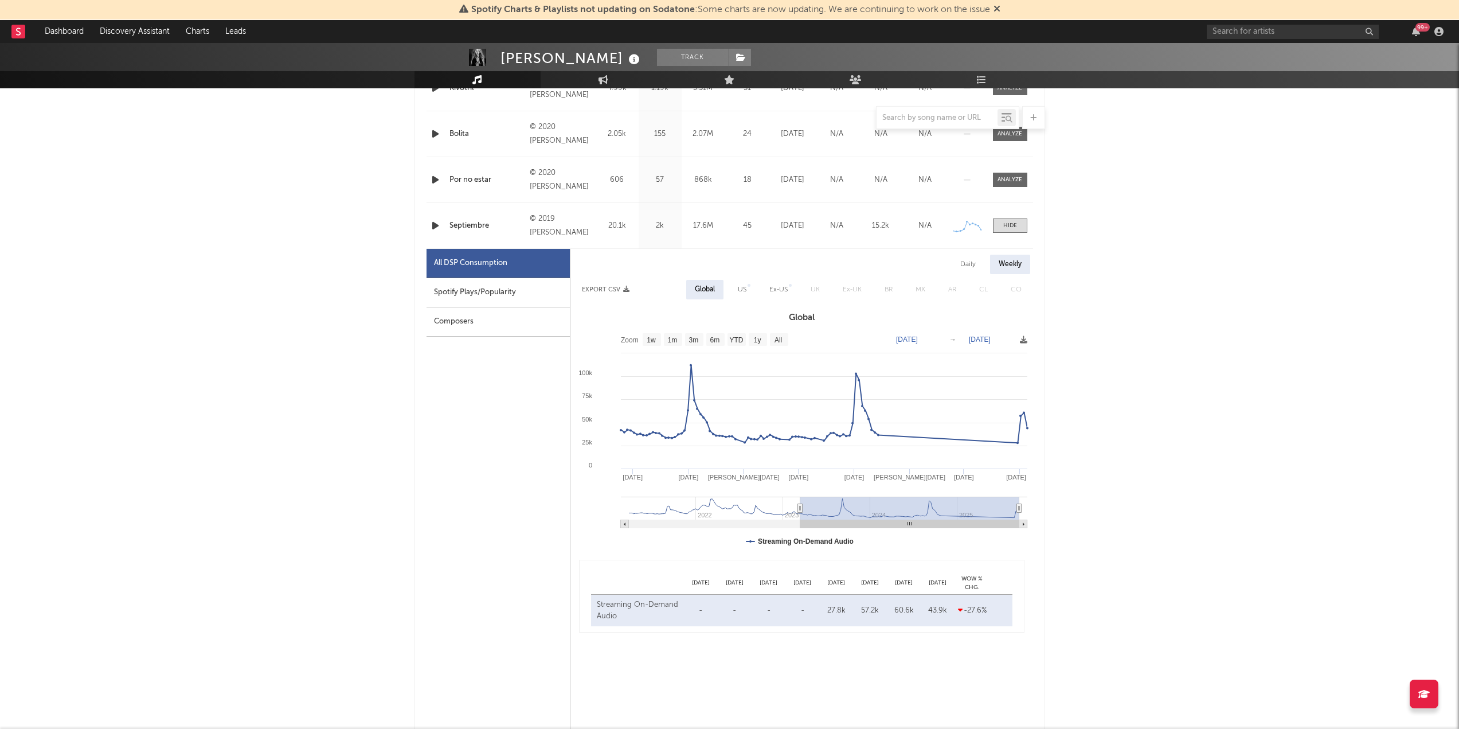
type input "[DATE]"
select select "All"
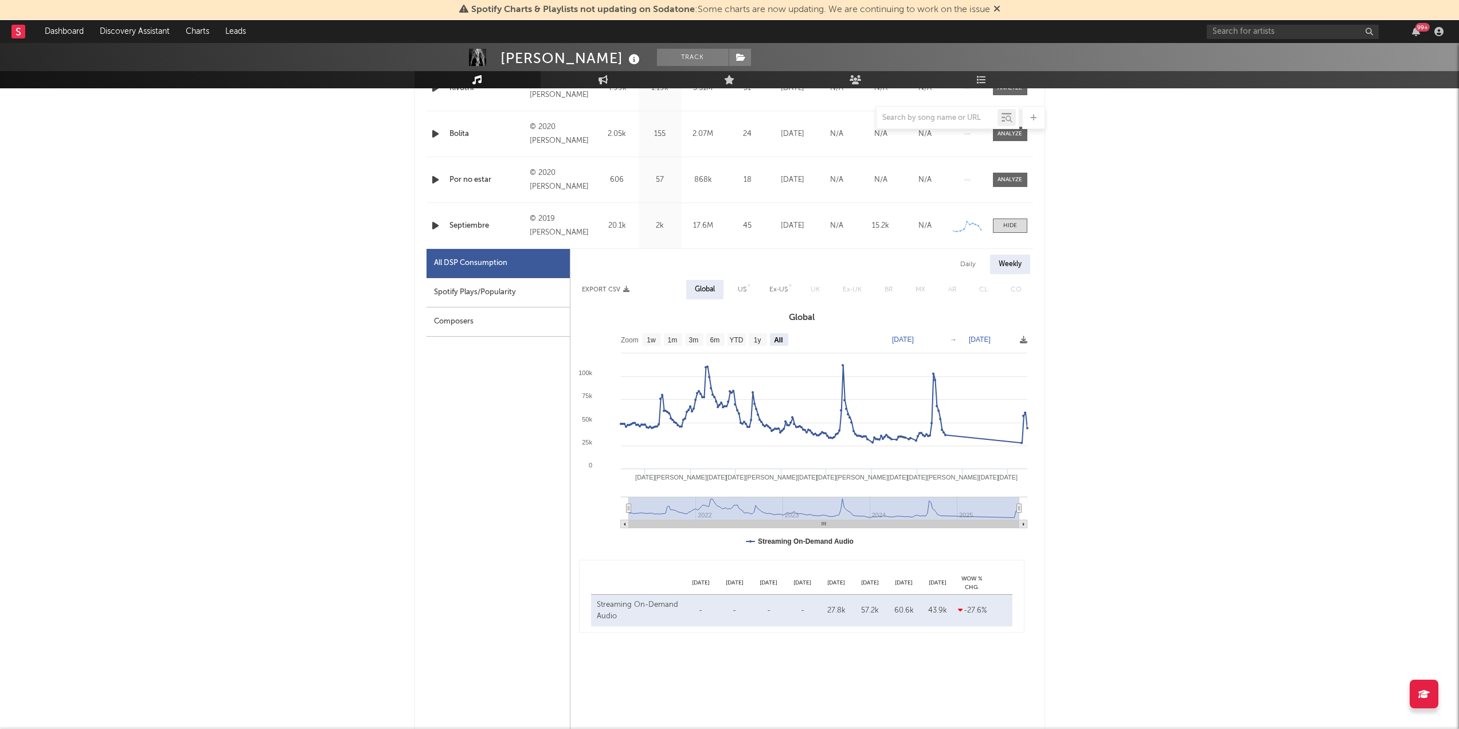
type input "[DATE]"
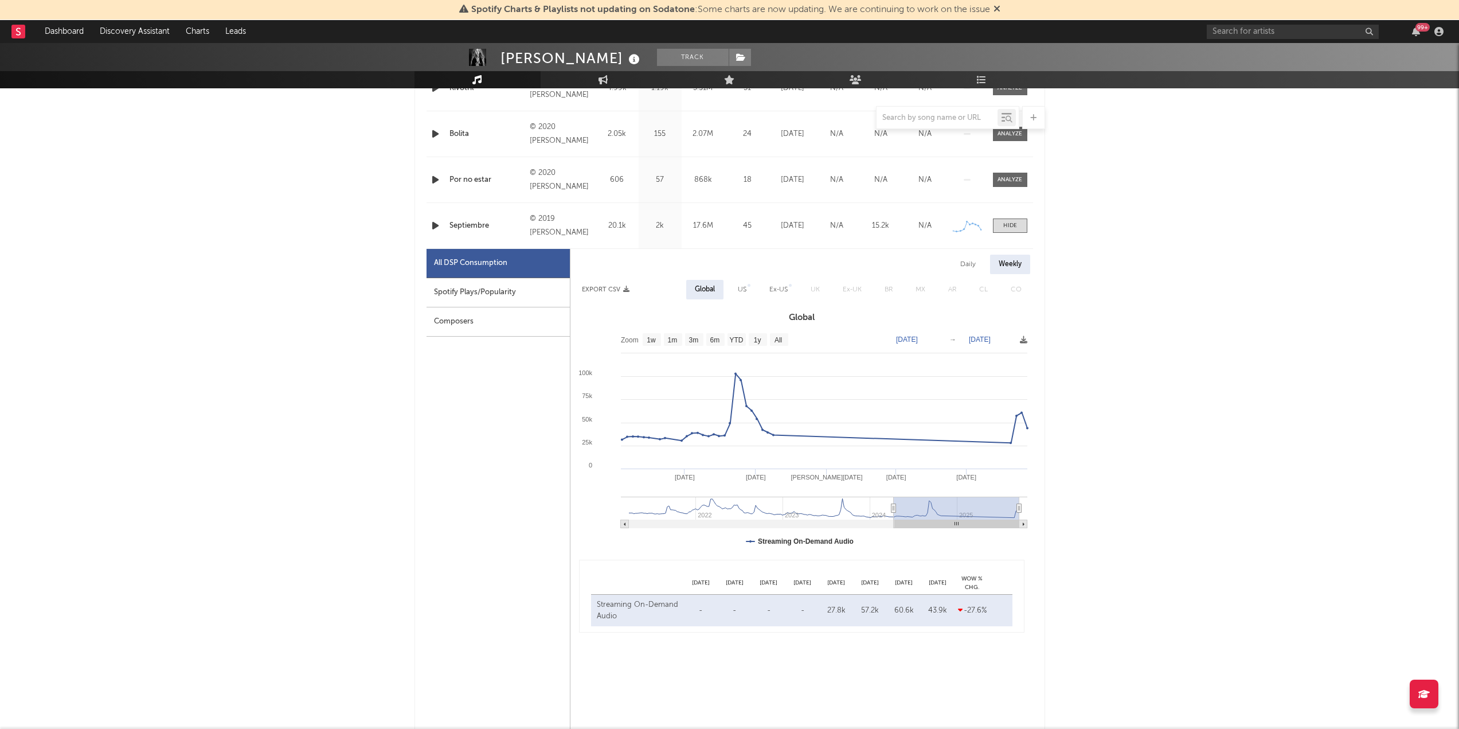
drag, startPoint x: 1010, startPoint y: 510, endPoint x: 1440, endPoint y: 522, distance: 429.6
click at [1440, 522] on div "[PERSON_NAME] Track [GEOGRAPHIC_DATA] | Pop Edit Track Benchmark Summary 58.290…" at bounding box center [729, 608] width 1459 height 2277
drag, startPoint x: 1019, startPoint y: 508, endPoint x: 1110, endPoint y: 506, distance: 91.2
click at [1110, 506] on div "[PERSON_NAME] Track [GEOGRAPHIC_DATA] | Pop Edit Track Benchmark Summary 58.290…" at bounding box center [729, 608] width 1459 height 2277
click at [756, 344] on text "1y" at bounding box center [756, 340] width 7 height 8
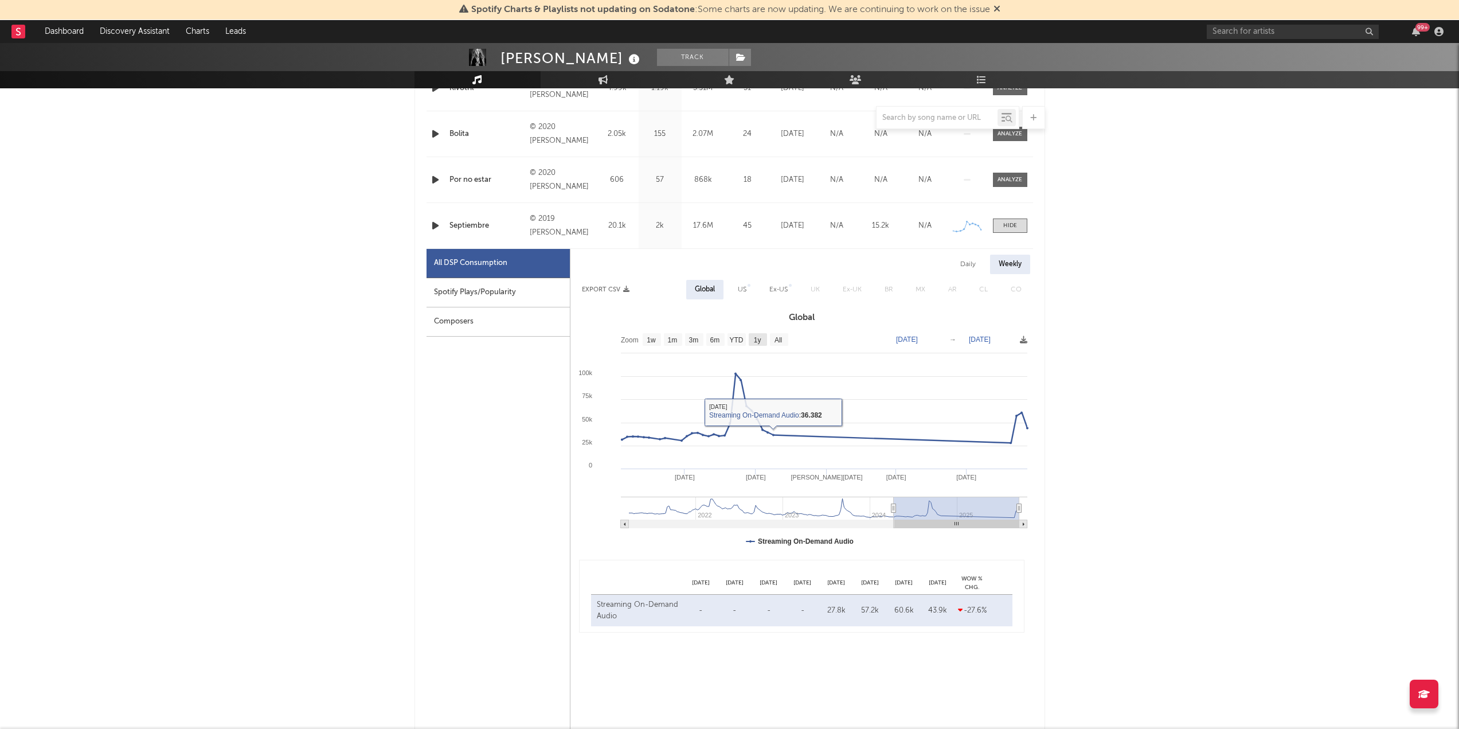
select select "1y"
click at [675, 339] on text "1m" at bounding box center [672, 340] width 10 height 8
select select "1m"
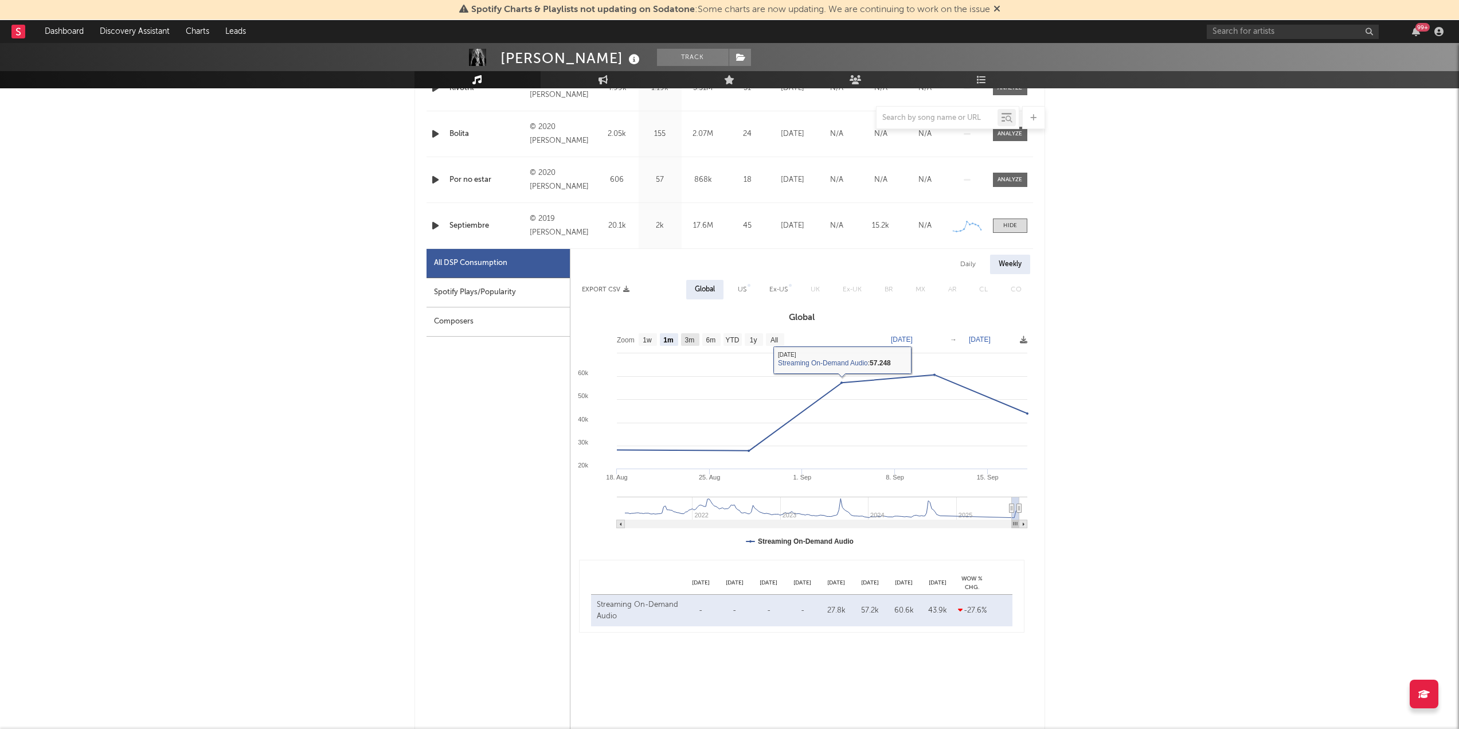
click at [694, 338] on text "3m" at bounding box center [690, 340] width 10 height 8
select select "3m"
click at [702, 338] on icon "Created with Highcharts 10.3.3 [DATE]. [DATE] [DATE]. Aug 25. Aug [DATE] 2023 2…" at bounding box center [802, 441] width 463 height 229
click at [701, 338] on rect at bounding box center [802, 441] width 463 height 229
click at [709, 342] on text "6m" at bounding box center [711, 340] width 10 height 8
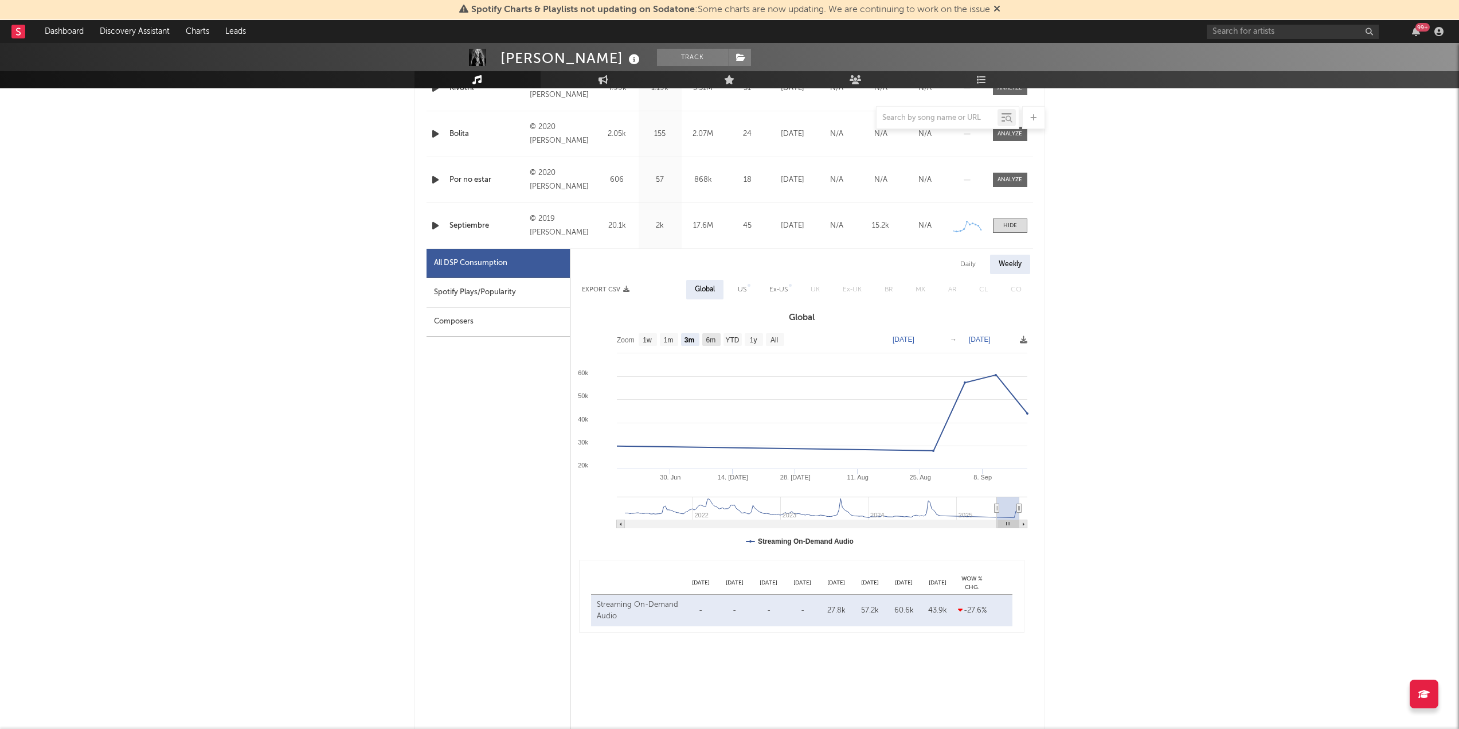
select select "6m"
click at [738, 339] on text "YTD" at bounding box center [732, 340] width 14 height 8
select select "YTD"
click at [758, 339] on g "1y" at bounding box center [754, 339] width 18 height 13
select select "All"
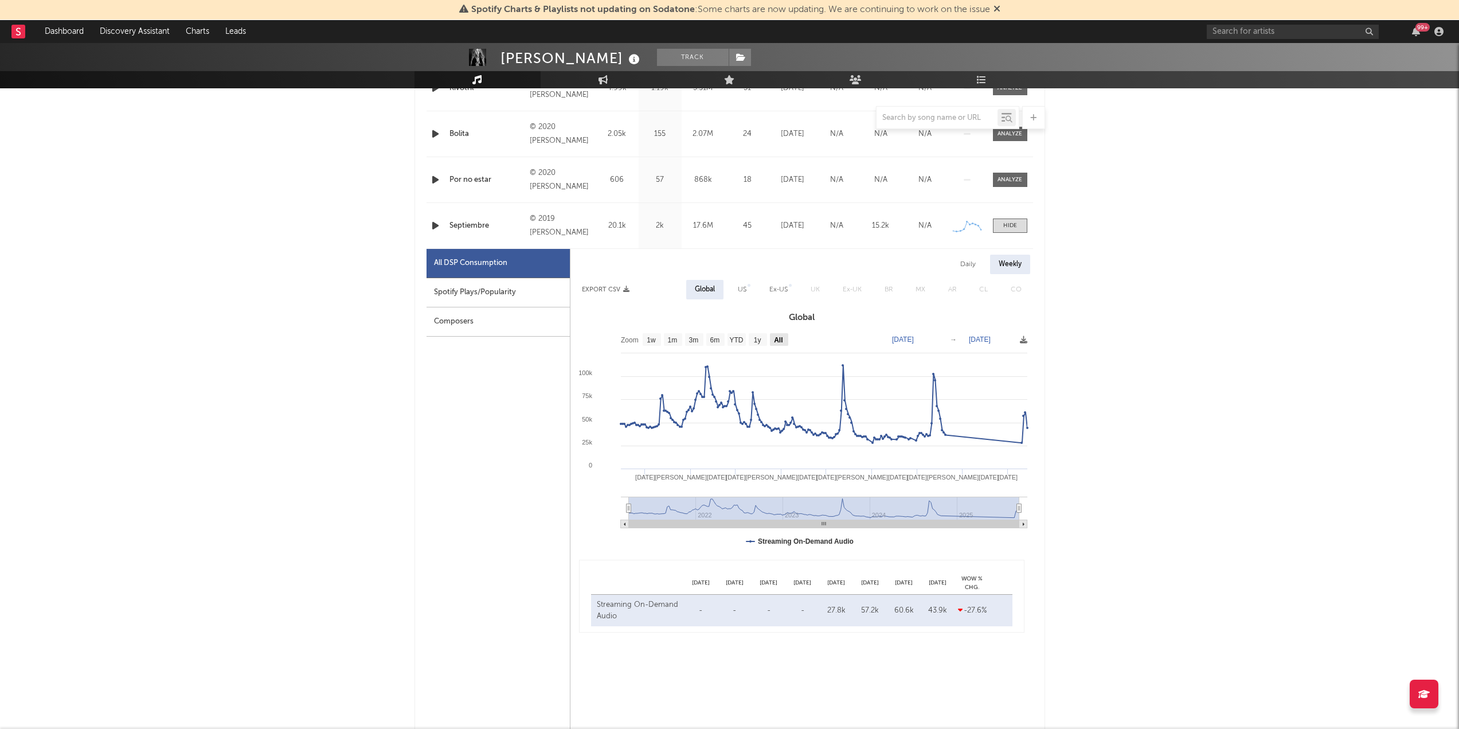
click at [779, 339] on text "All" at bounding box center [778, 340] width 9 height 8
select select "All"
click at [654, 343] on text "1w" at bounding box center [651, 340] width 9 height 8
select select "1w"
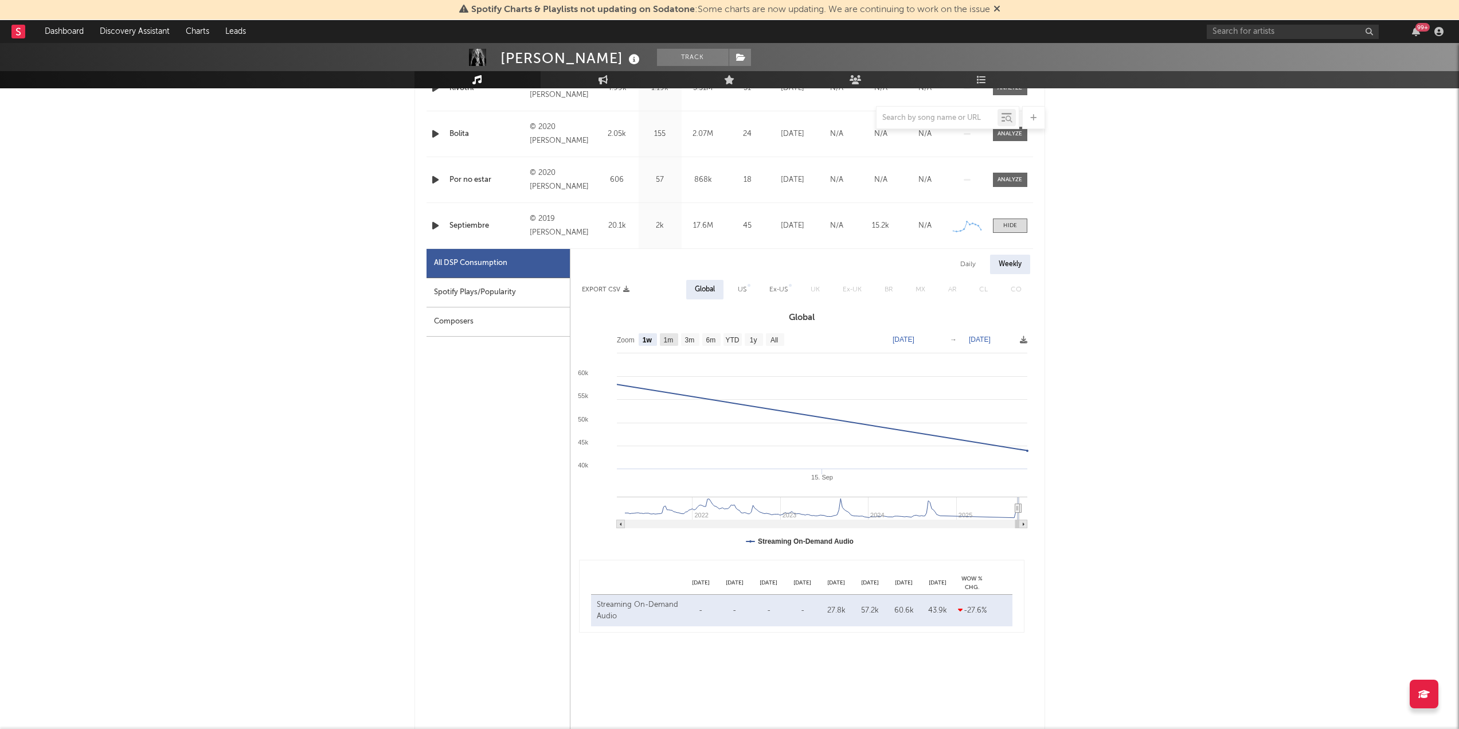
click at [672, 342] on text "1m" at bounding box center [668, 340] width 10 height 8
select select "1m"
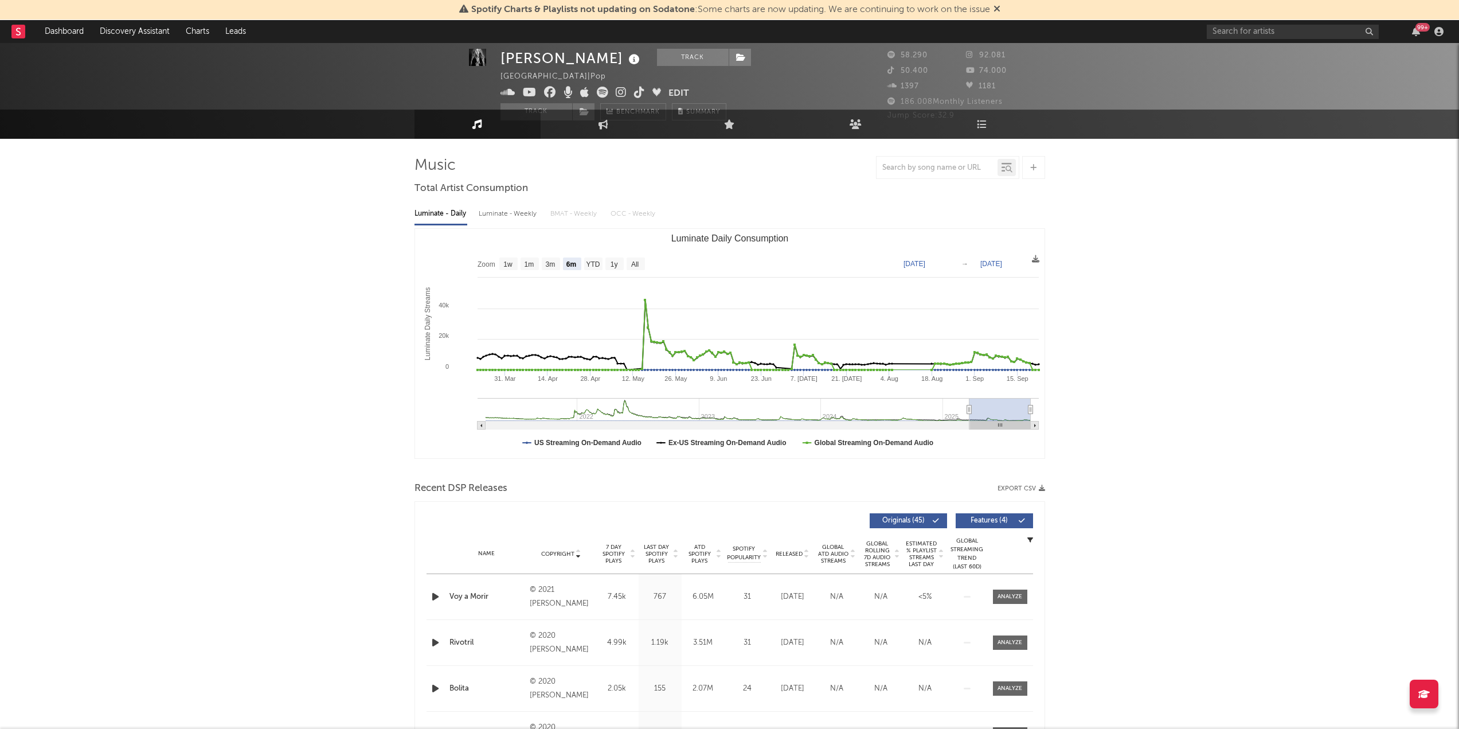
scroll to position [0, 0]
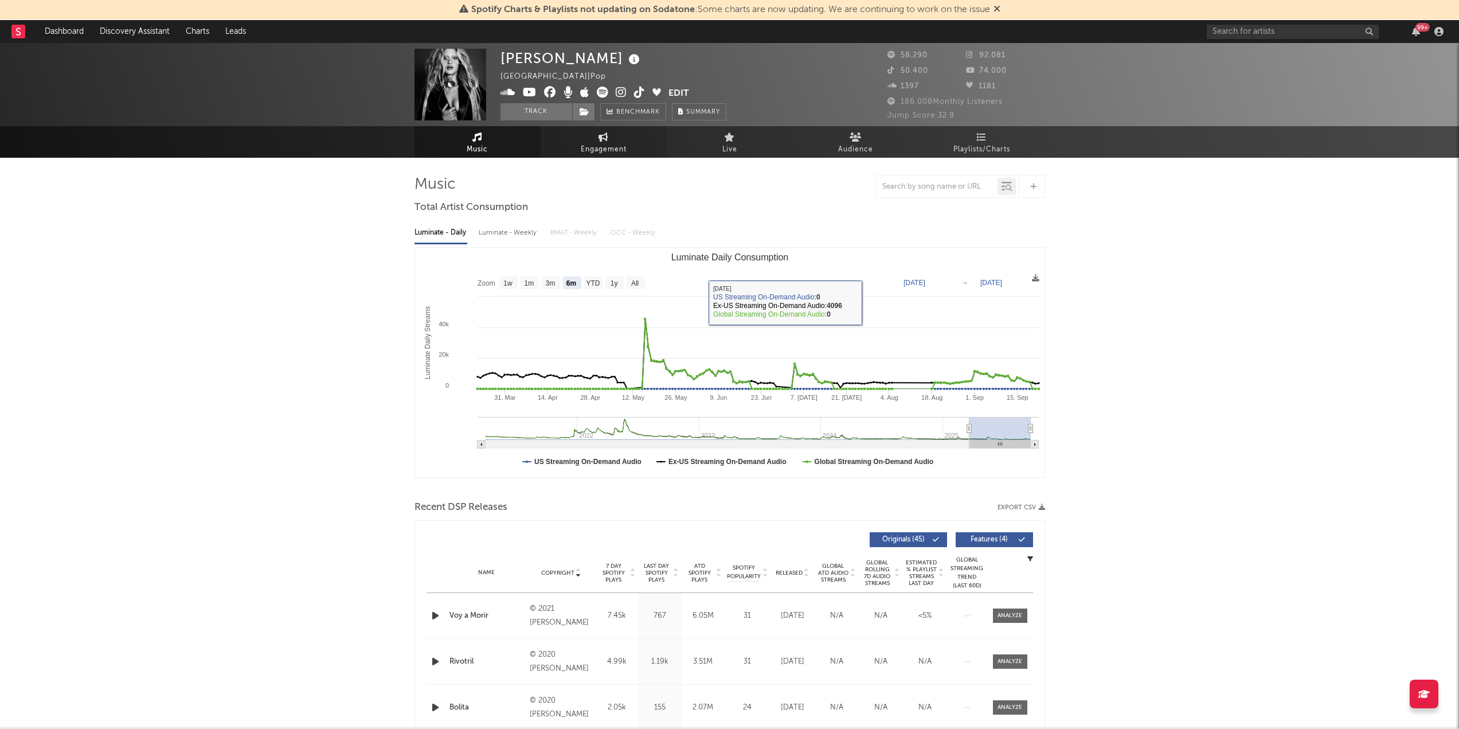
click at [598, 143] on span "Engagement" at bounding box center [604, 150] width 46 height 14
select select "1w"
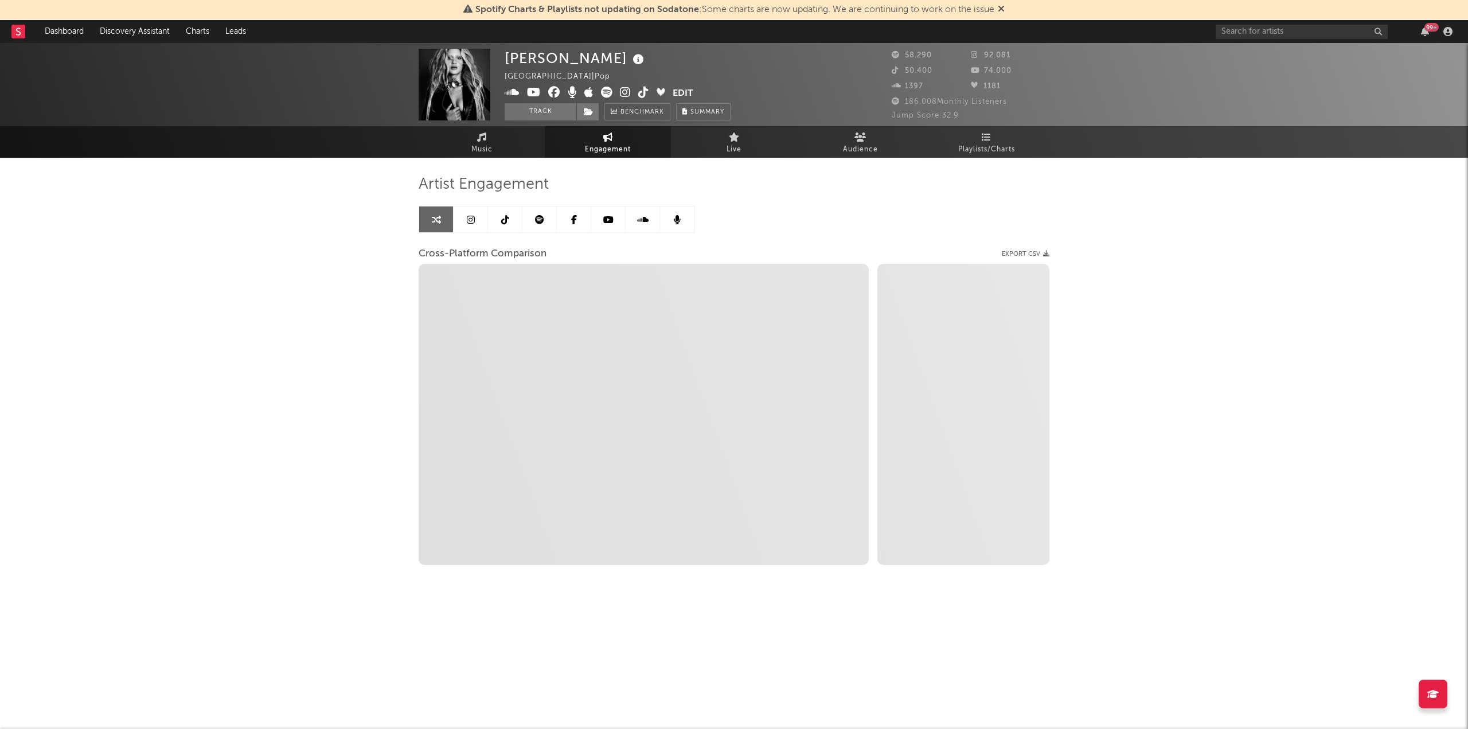
select select "1m"
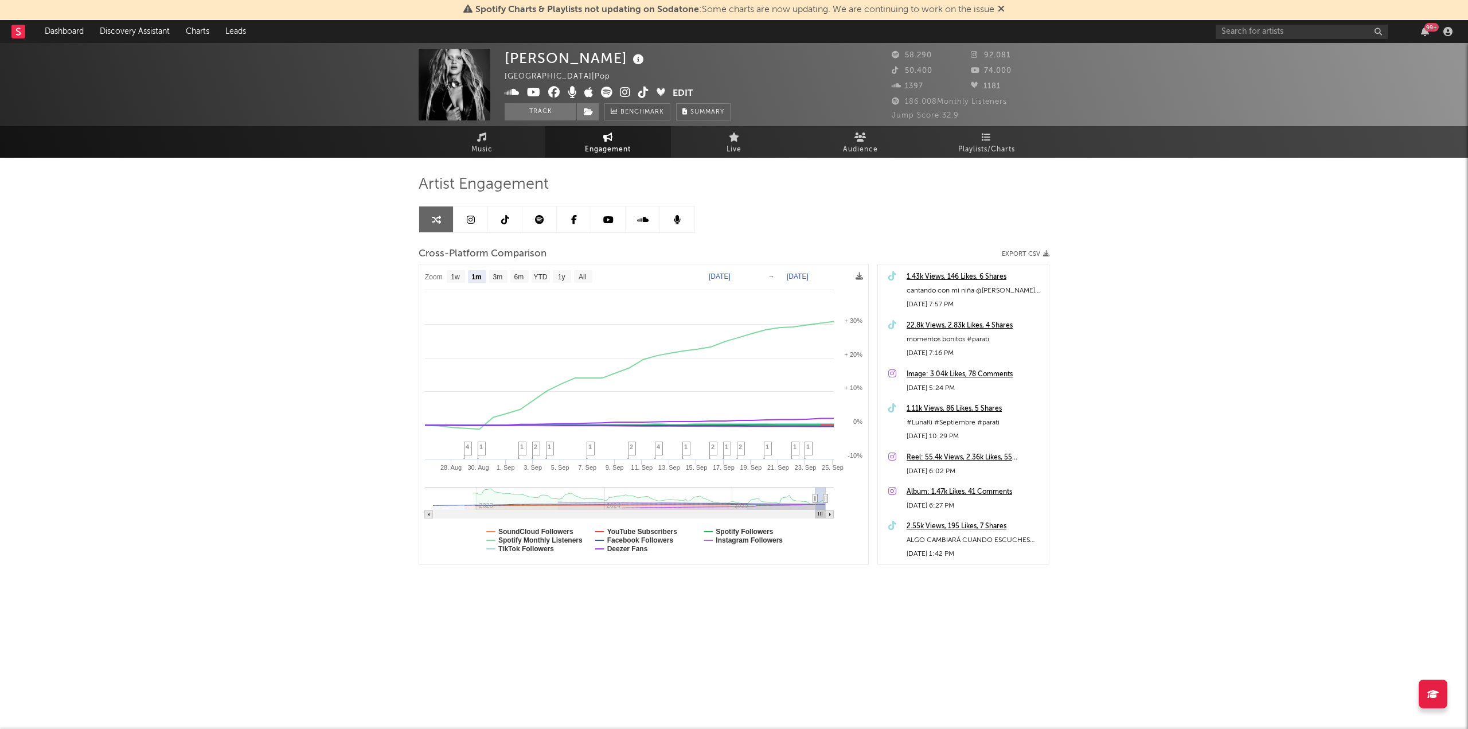
click at [538, 222] on icon at bounding box center [539, 219] width 9 height 9
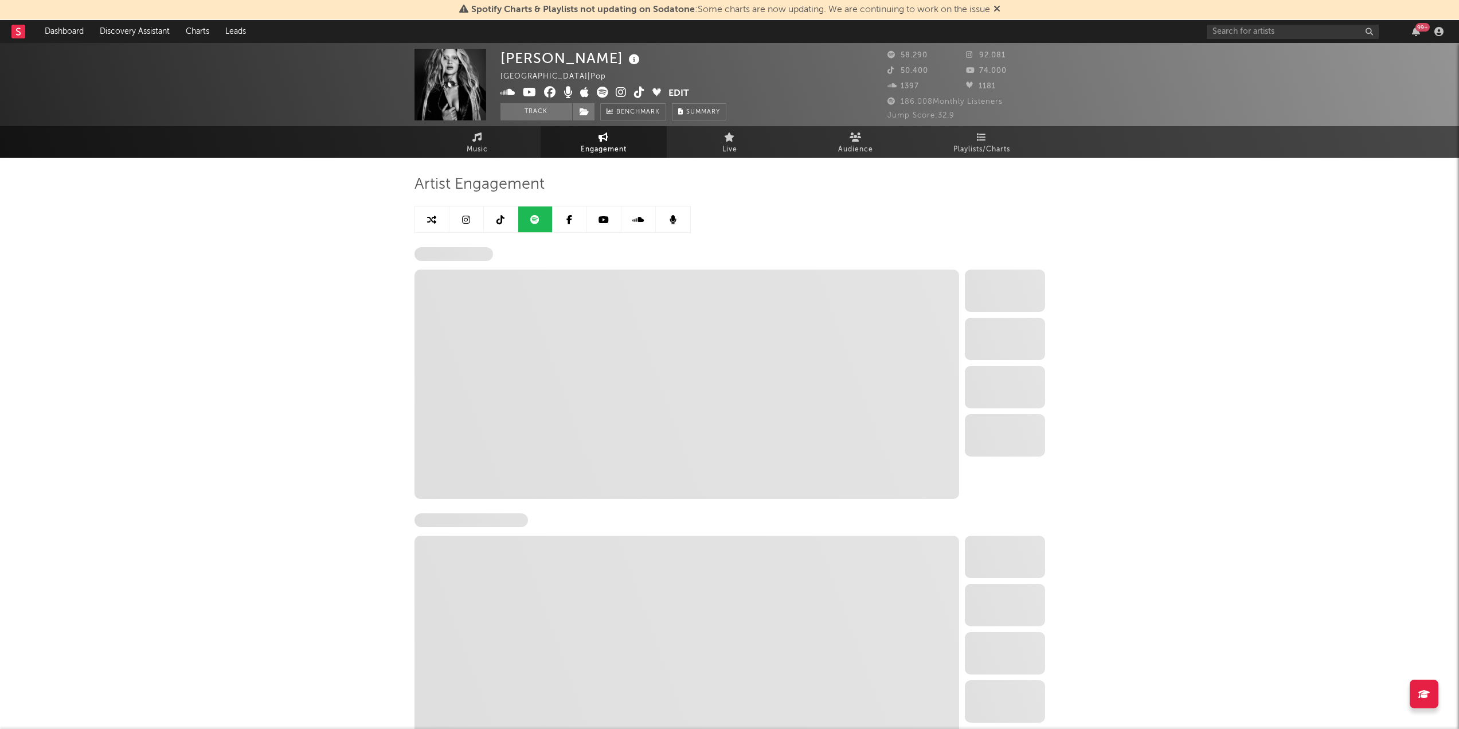
select select "6m"
select select "1w"
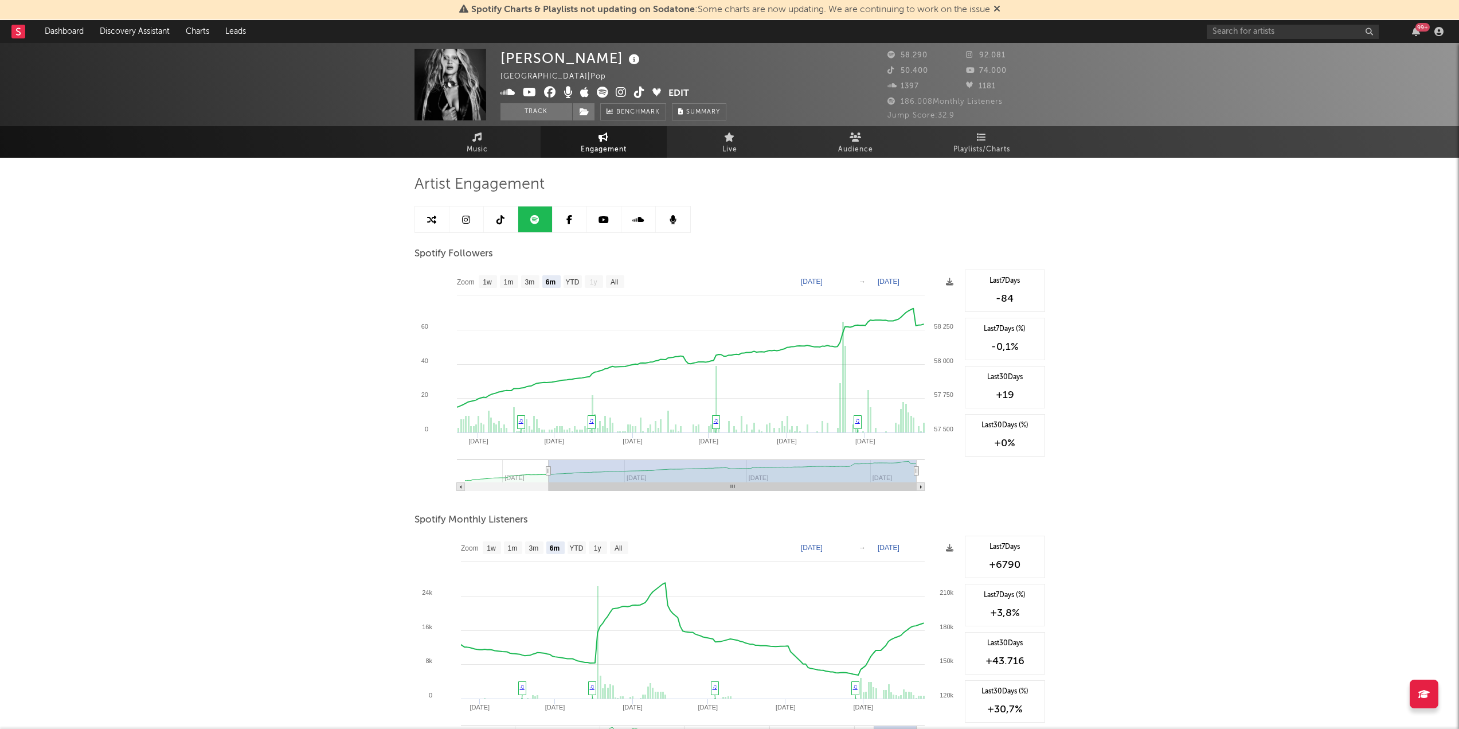
click at [467, 219] on icon at bounding box center [466, 219] width 8 height 9
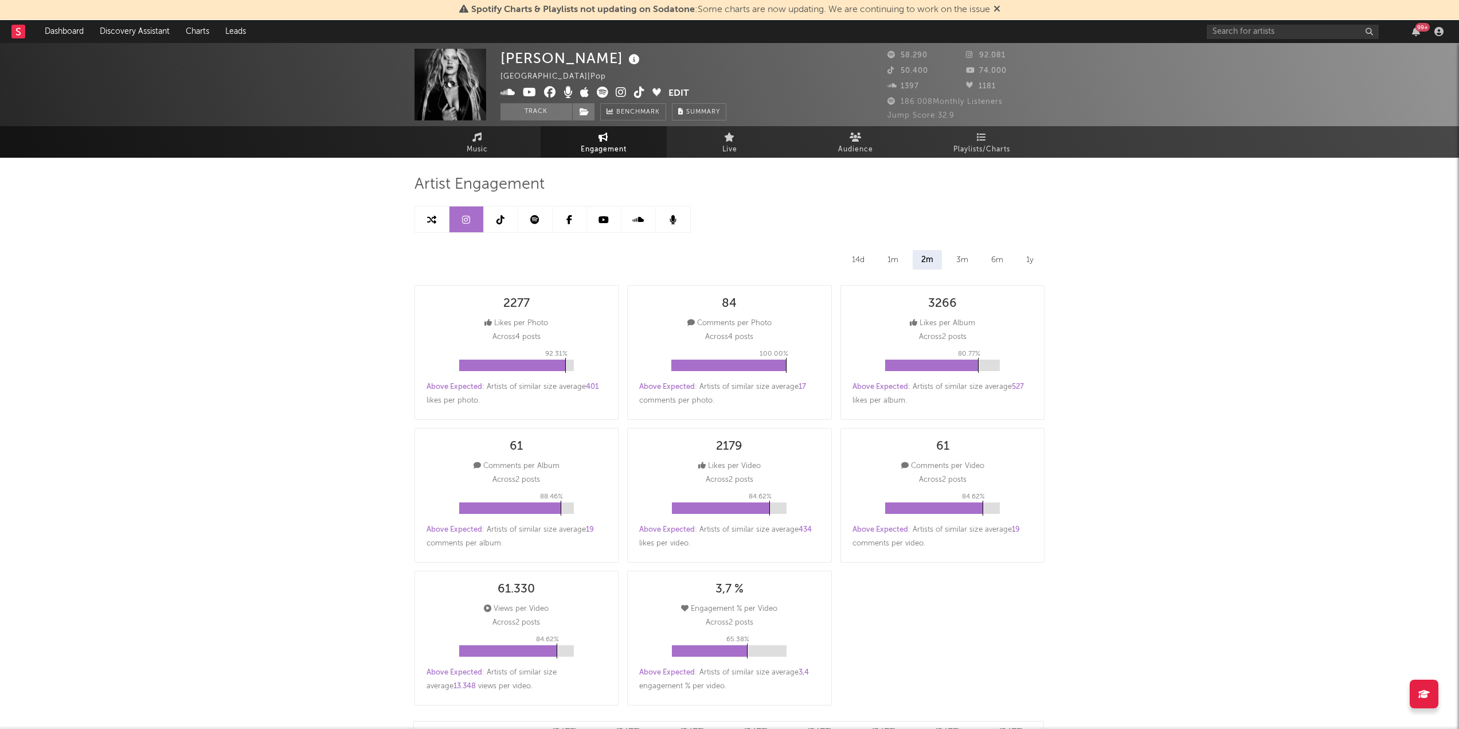
select select "6m"
click at [897, 258] on div "1m" at bounding box center [893, 259] width 28 height 19
click at [858, 257] on div "14d" at bounding box center [858, 259] width 30 height 19
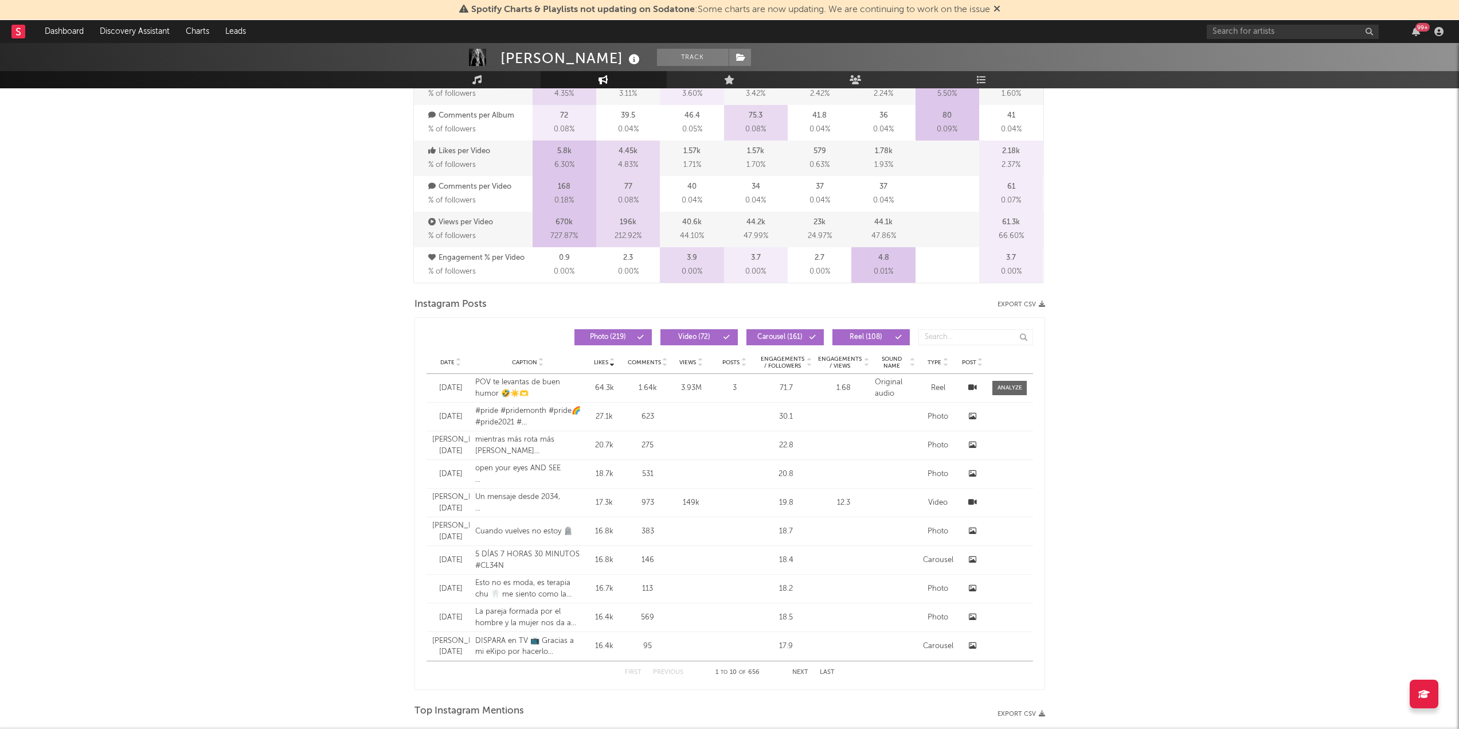
scroll to position [745, 0]
click at [798, 671] on button "Next" at bounding box center [800, 672] width 16 height 6
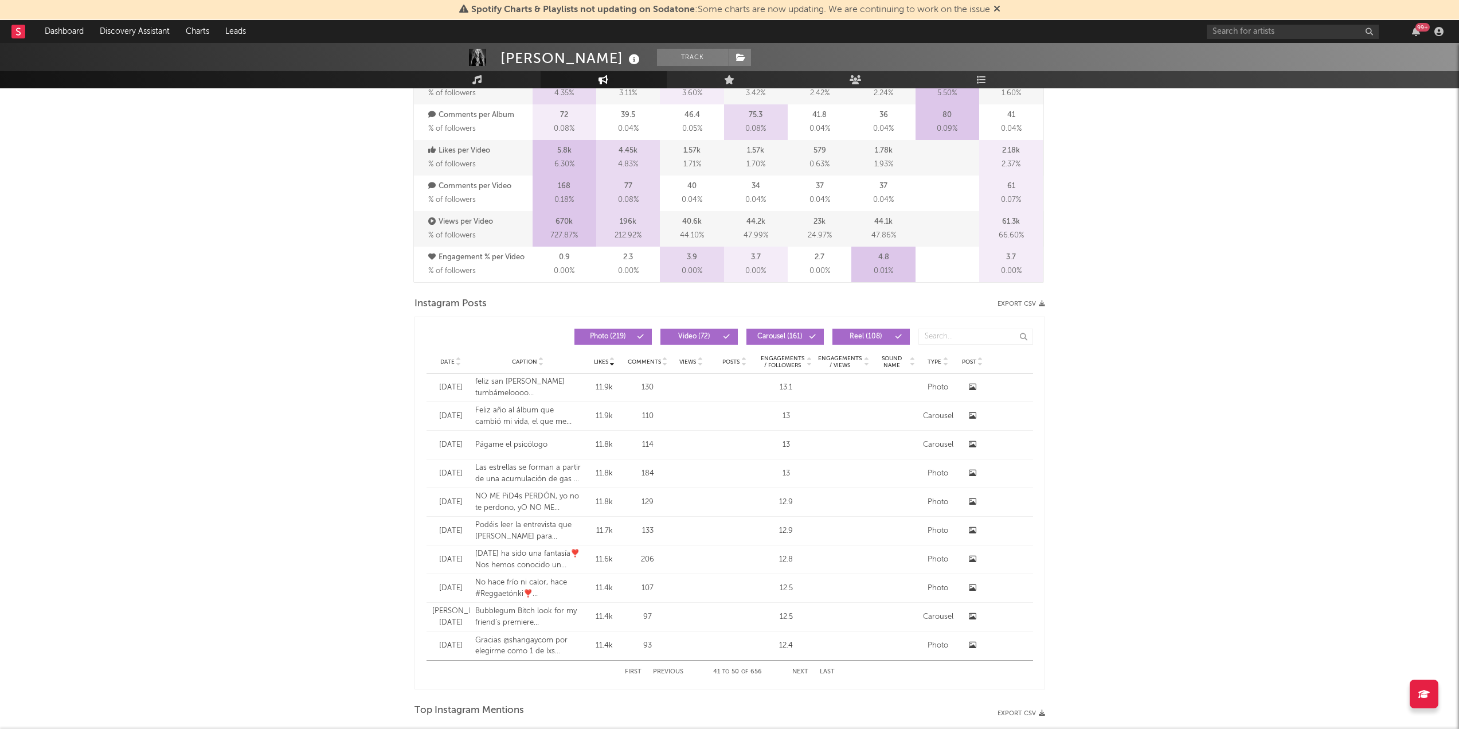
click at [638, 673] on button "First" at bounding box center [633, 672] width 17 height 6
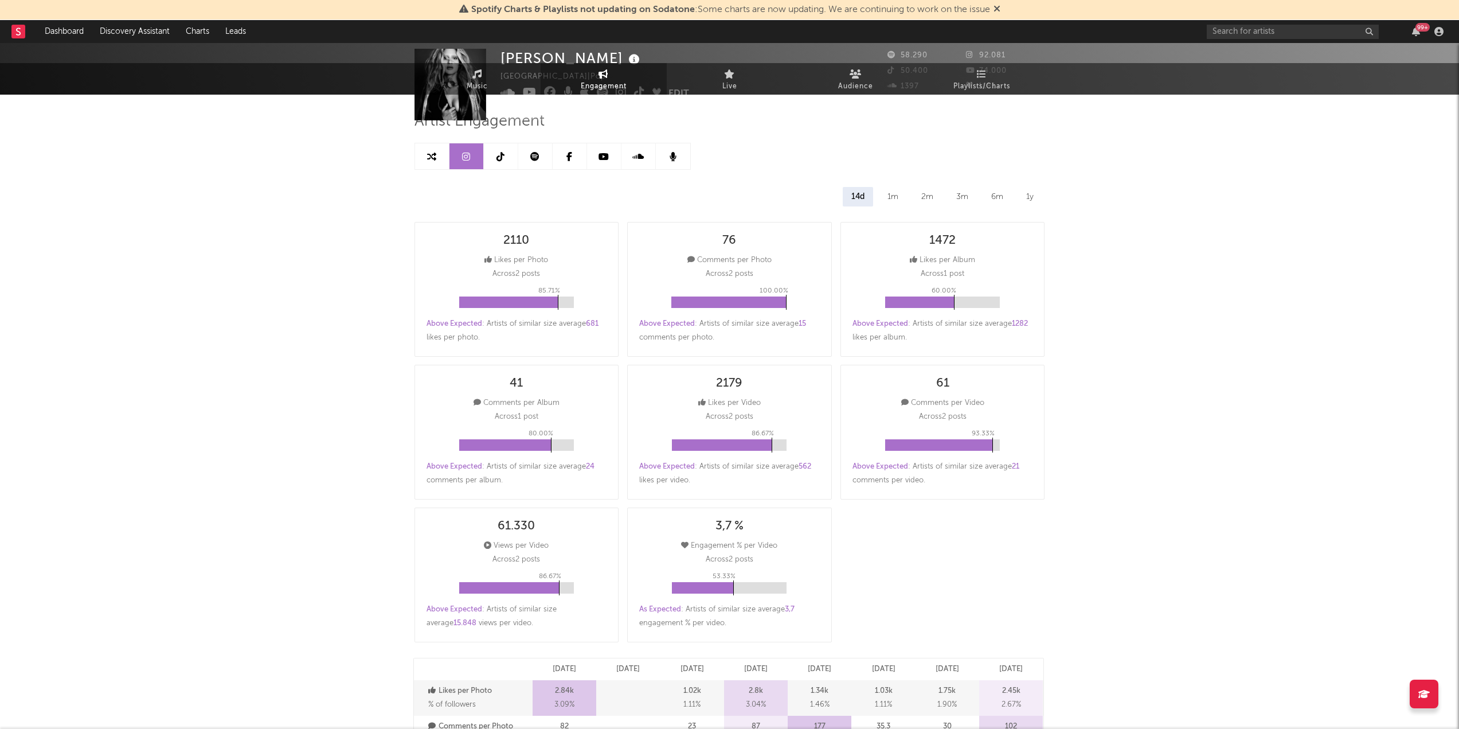
scroll to position [0, 0]
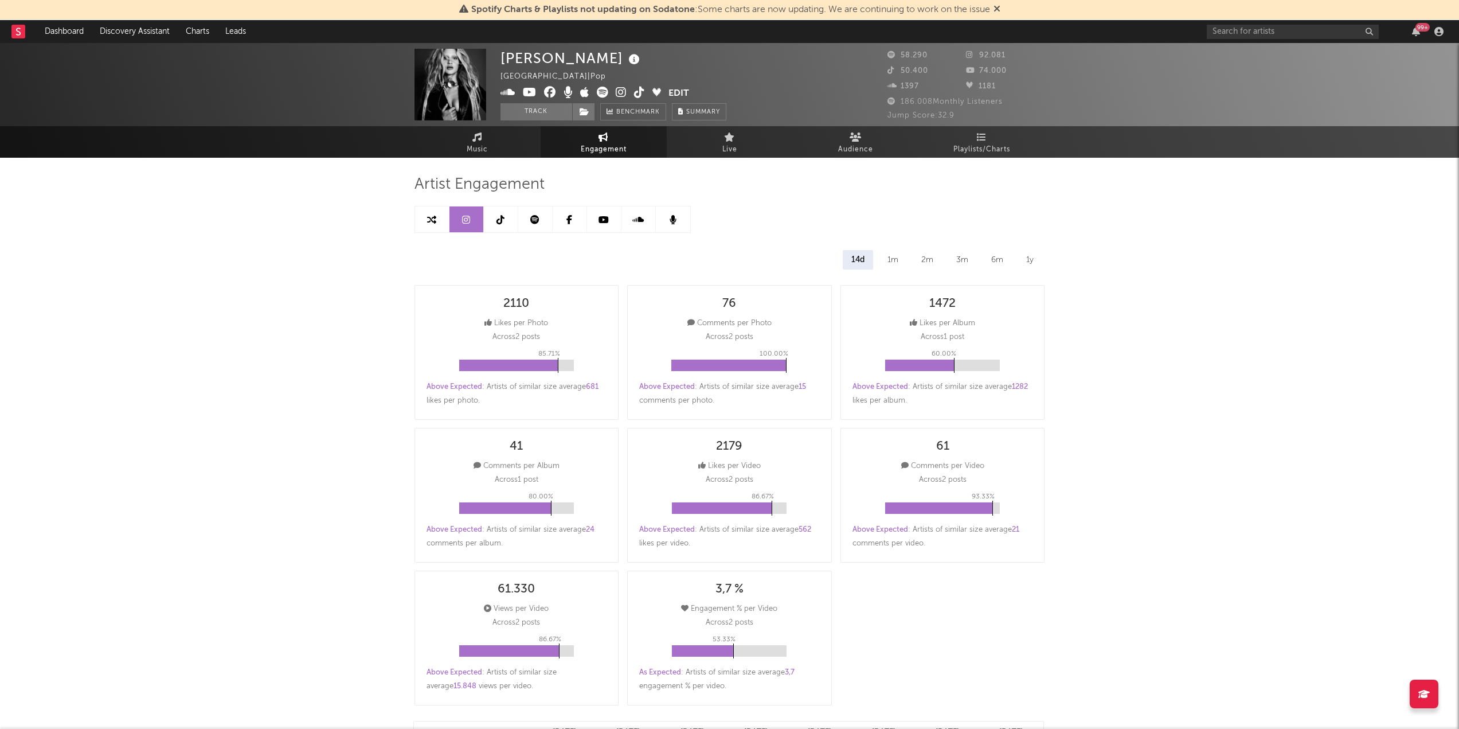
click at [498, 220] on icon at bounding box center [501, 219] width 8 height 9
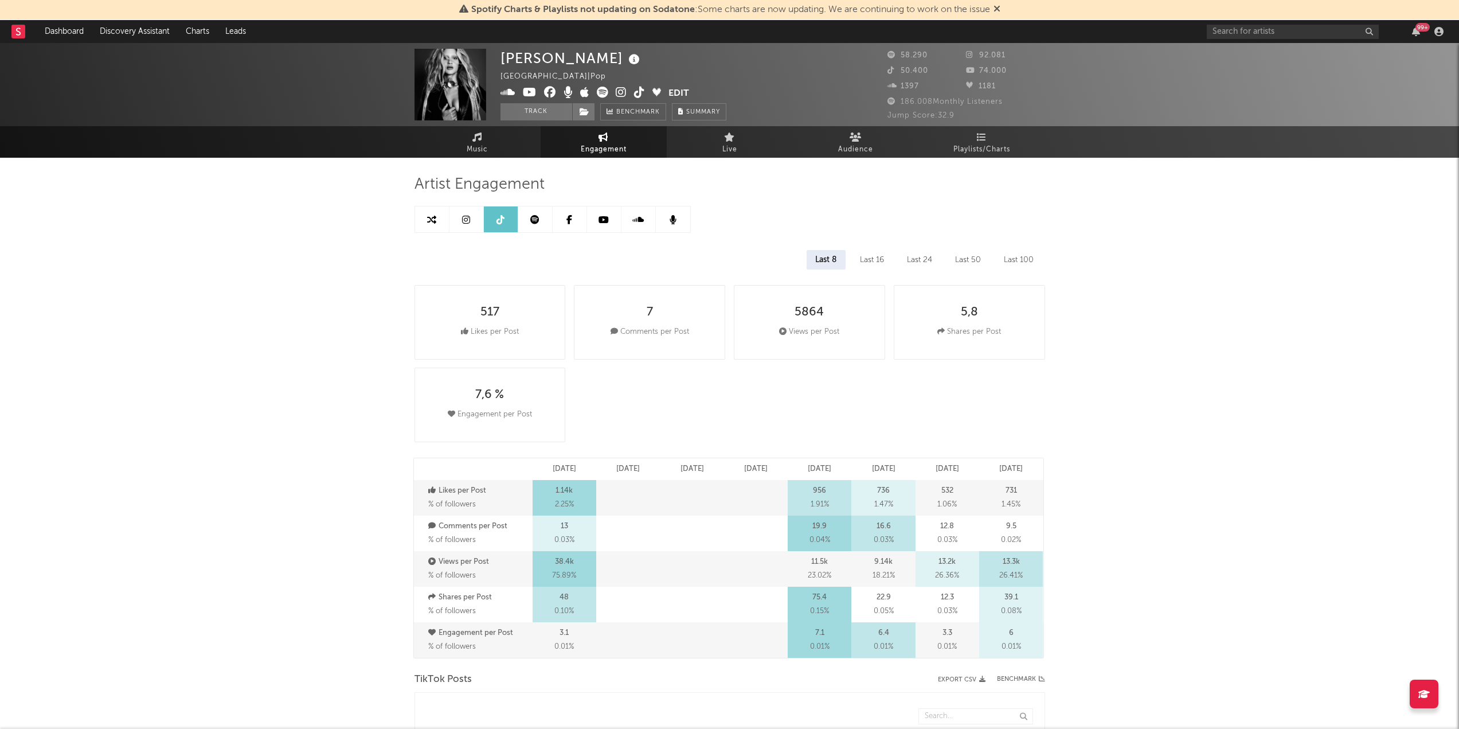
select select "6m"
click at [864, 146] on span "Audience" at bounding box center [855, 150] width 35 height 14
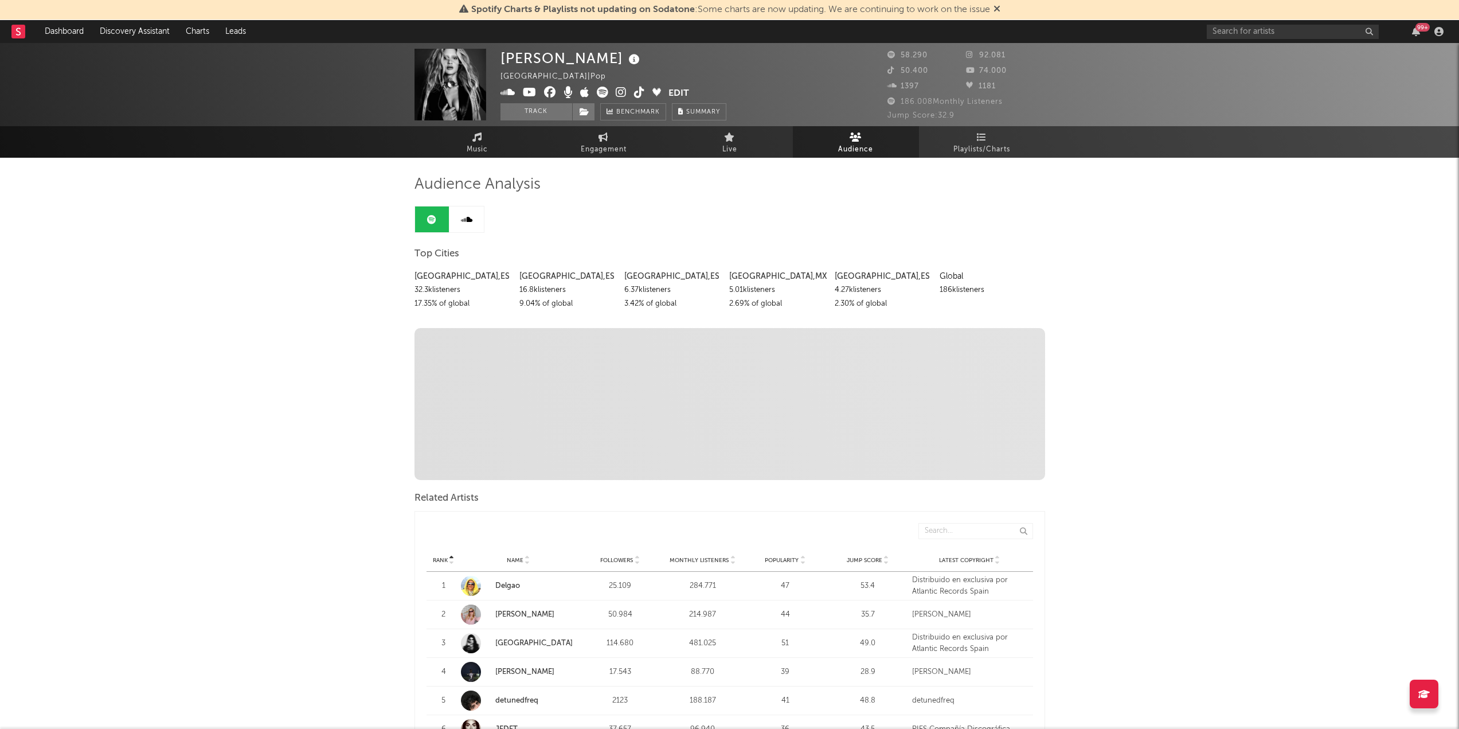
click at [864, 146] on span "Audience" at bounding box center [855, 150] width 35 height 14
click at [625, 139] on link "Engagement" at bounding box center [604, 142] width 126 height 32
select select "1w"
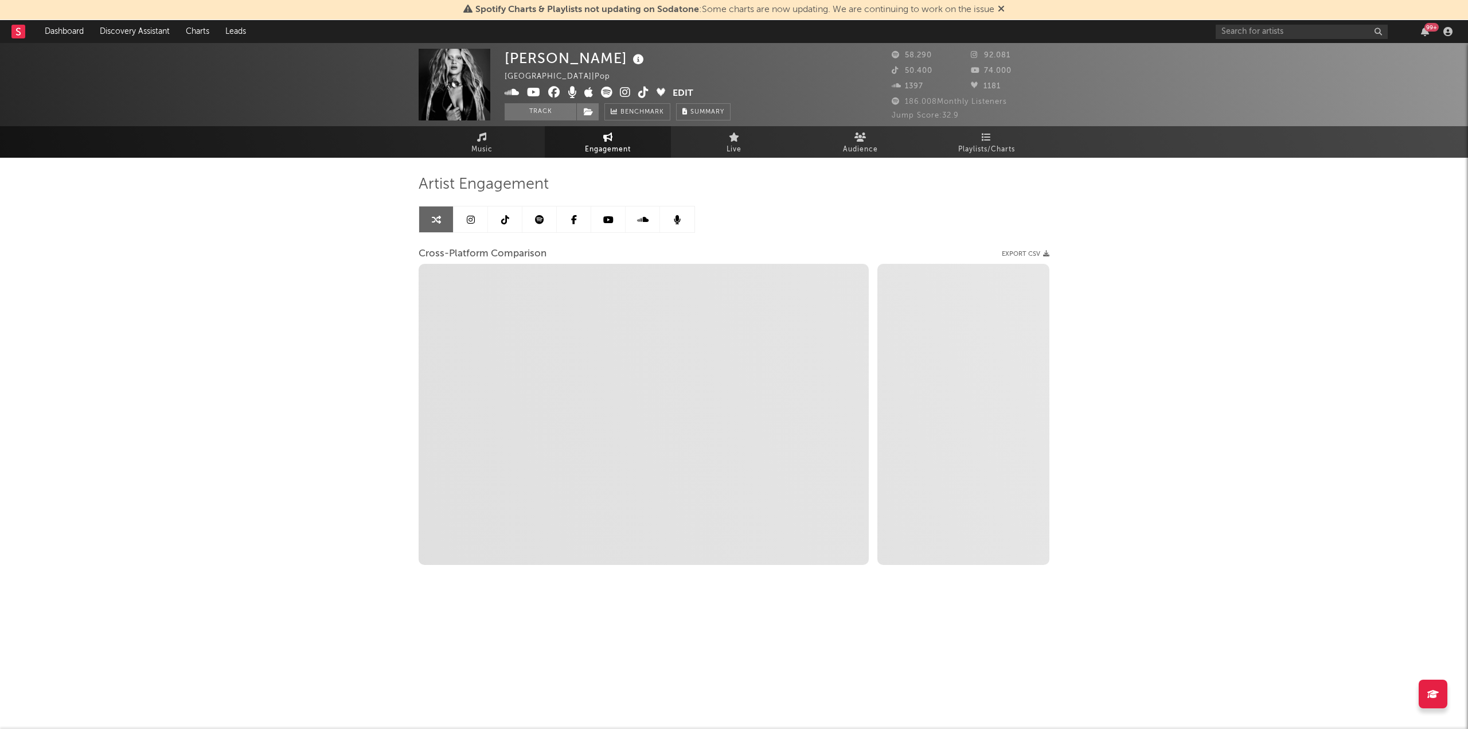
click at [616, 143] on span "Engagement" at bounding box center [608, 150] width 46 height 14
click at [533, 225] on link at bounding box center [539, 219] width 34 height 26
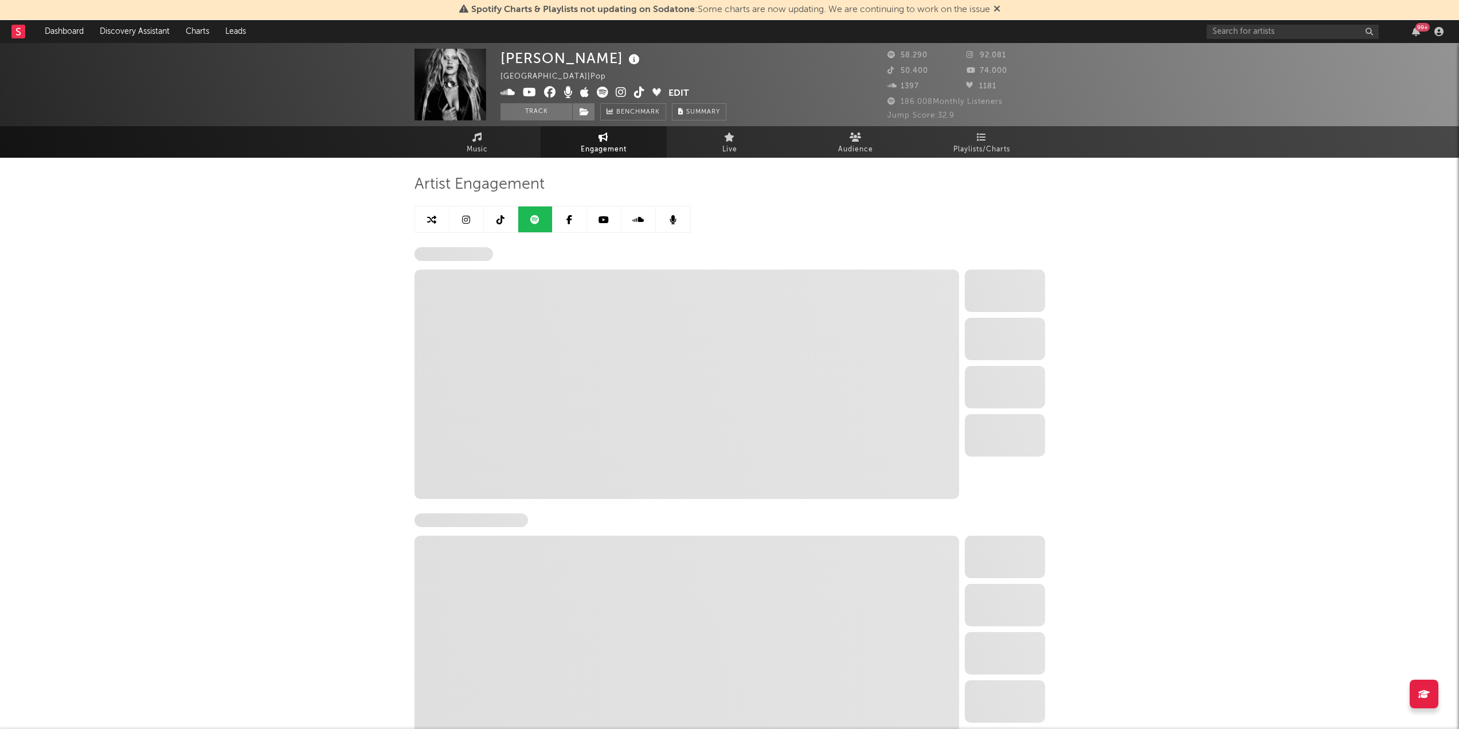
select select "6m"
select select "1w"
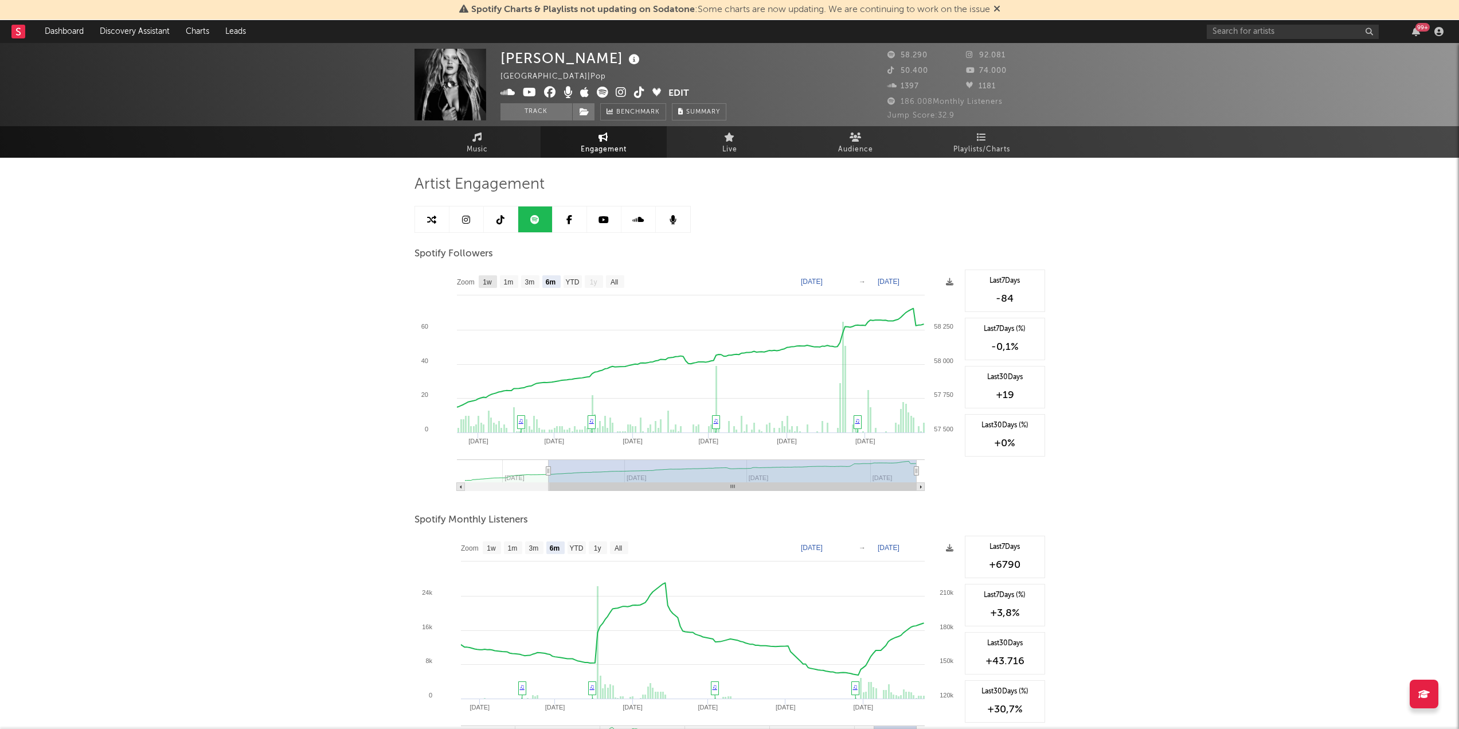
click at [492, 286] on text "1w" at bounding box center [487, 282] width 9 height 8
select select "1w"
type input "[DATE]"
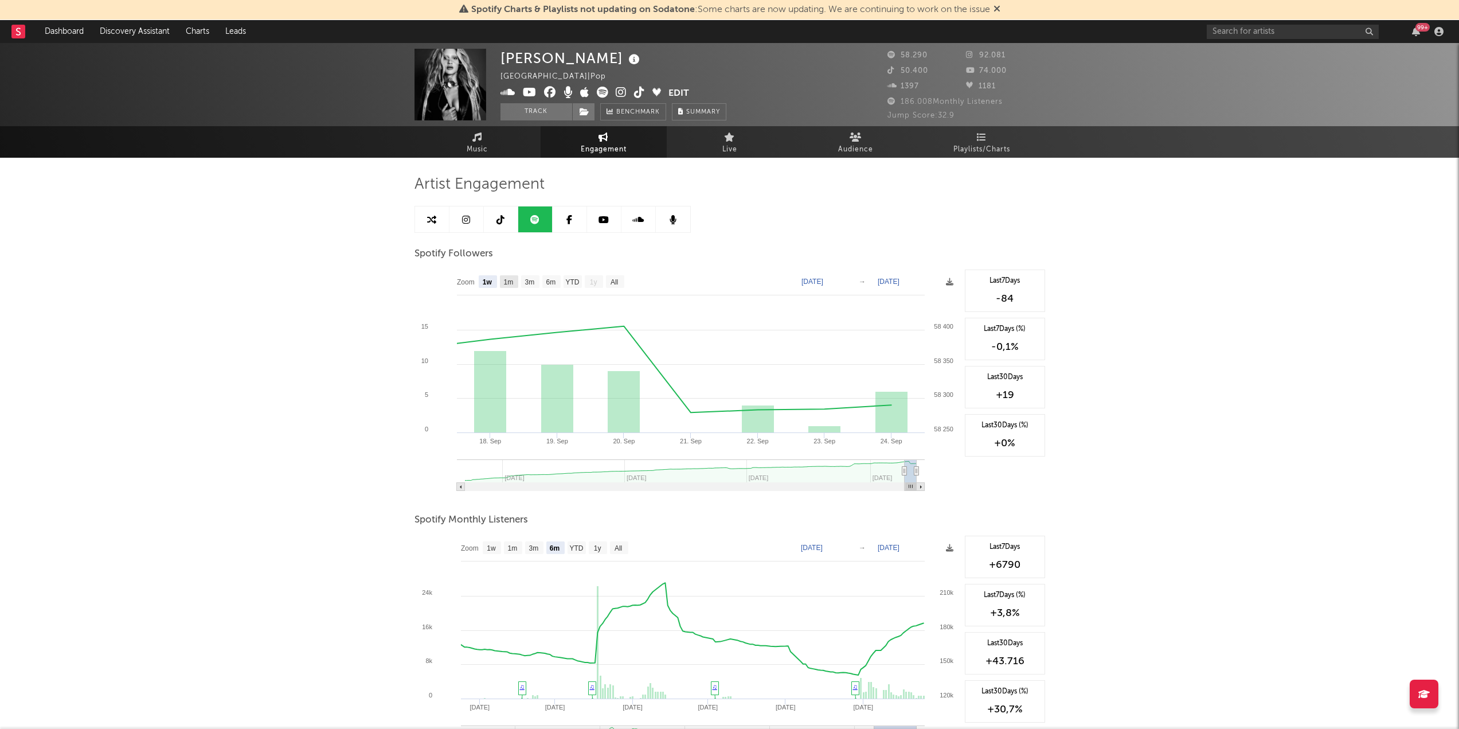
click at [509, 280] on text "1m" at bounding box center [508, 282] width 10 height 8
select select "1m"
type input "[DATE]"
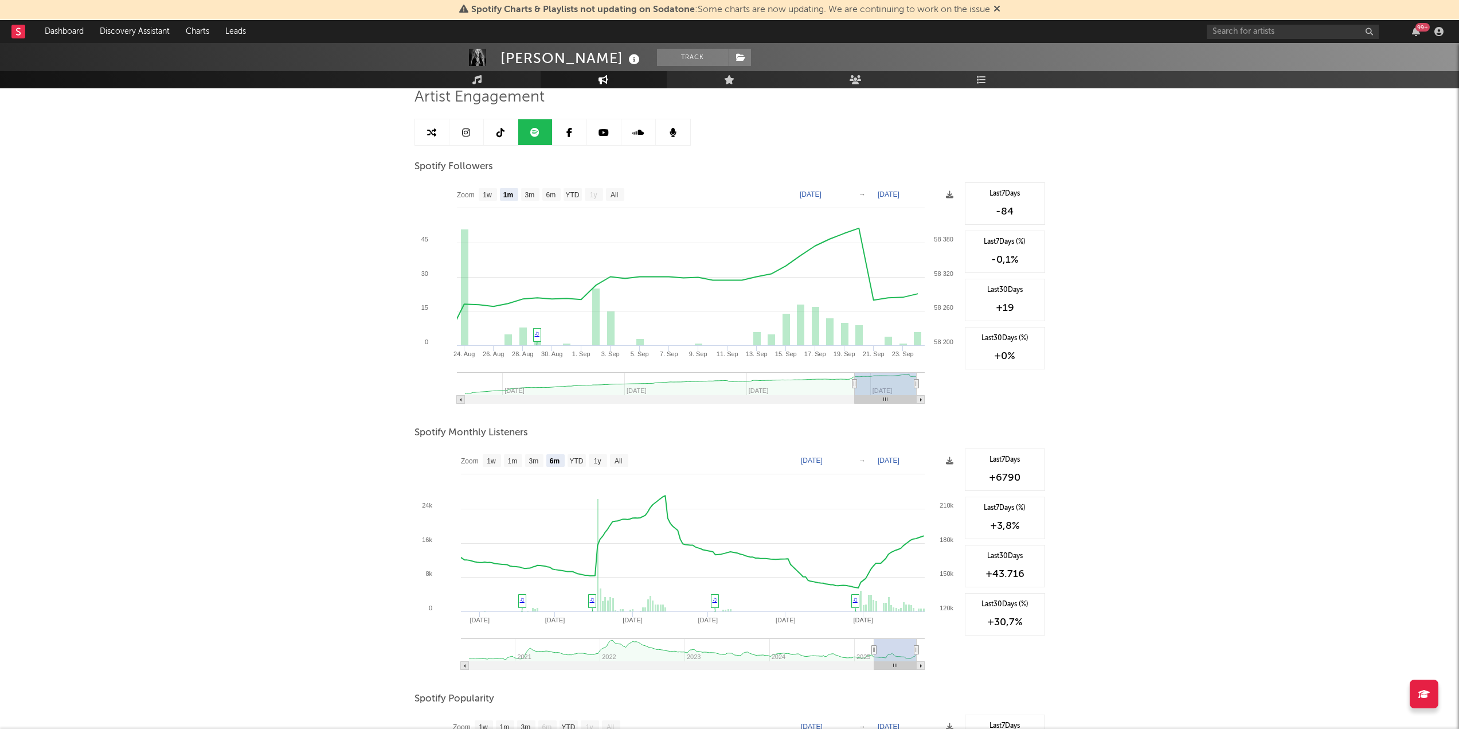
scroll to position [115, 0]
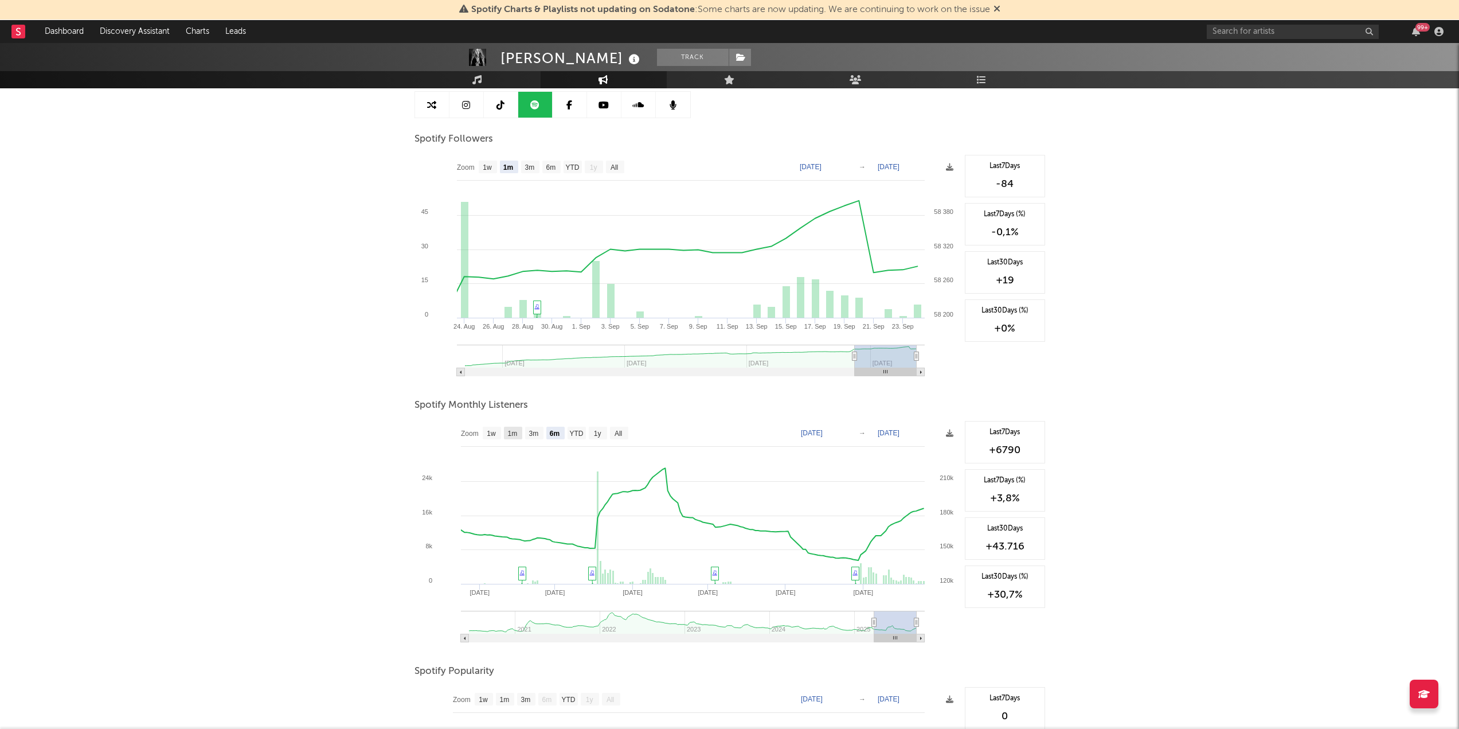
click at [513, 436] on text "1m" at bounding box center [512, 433] width 10 height 8
select select "1m"
type input "[DATE]"
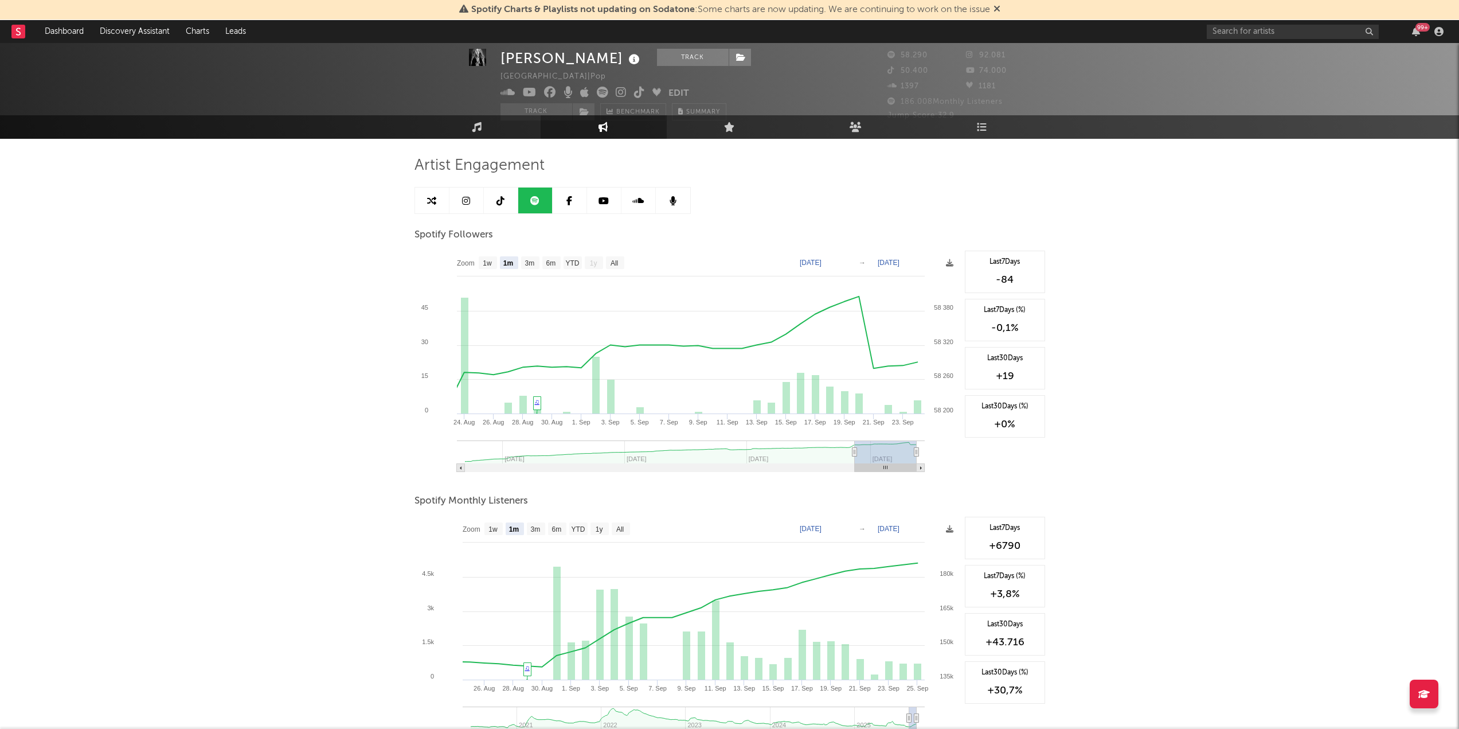
scroll to position [0, 0]
